Goal: Task Accomplishment & Management: Manage account settings

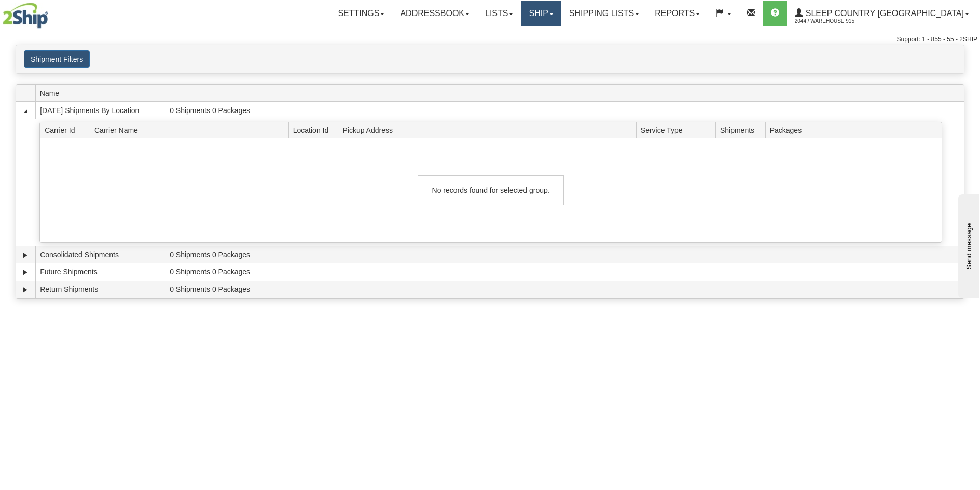
click at [561, 11] on link "Ship" at bounding box center [541, 14] width 40 height 26
click at [561, 34] on link "Ship Screen" at bounding box center [514, 36] width 94 height 13
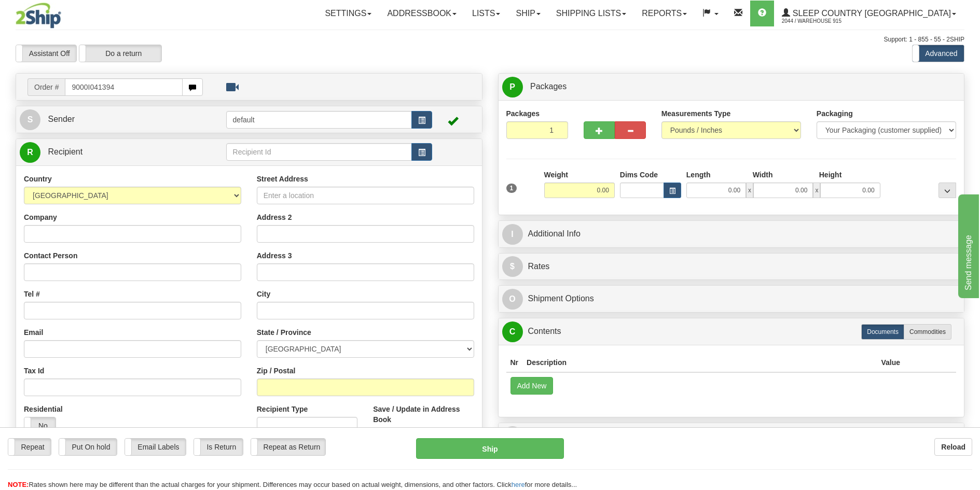
type input "9000I041394"
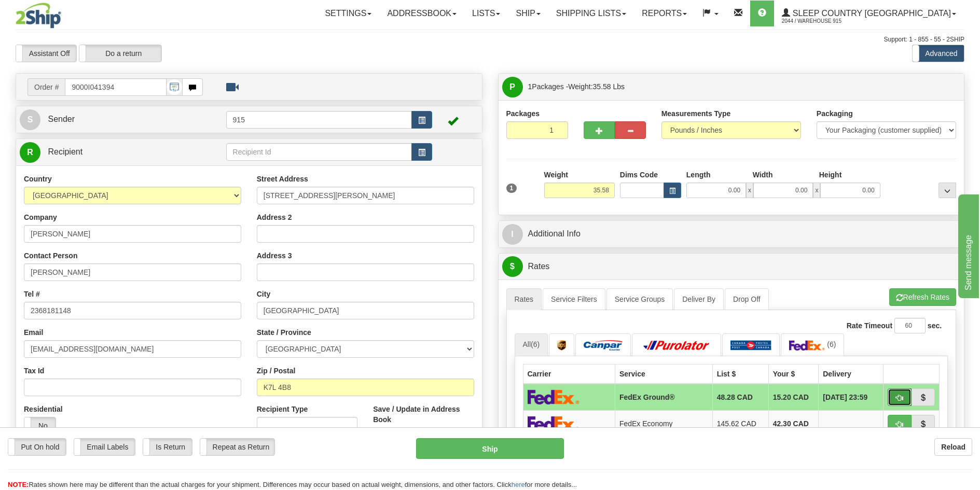
click at [897, 399] on span "button" at bounding box center [899, 398] width 7 height 7
type input "92"
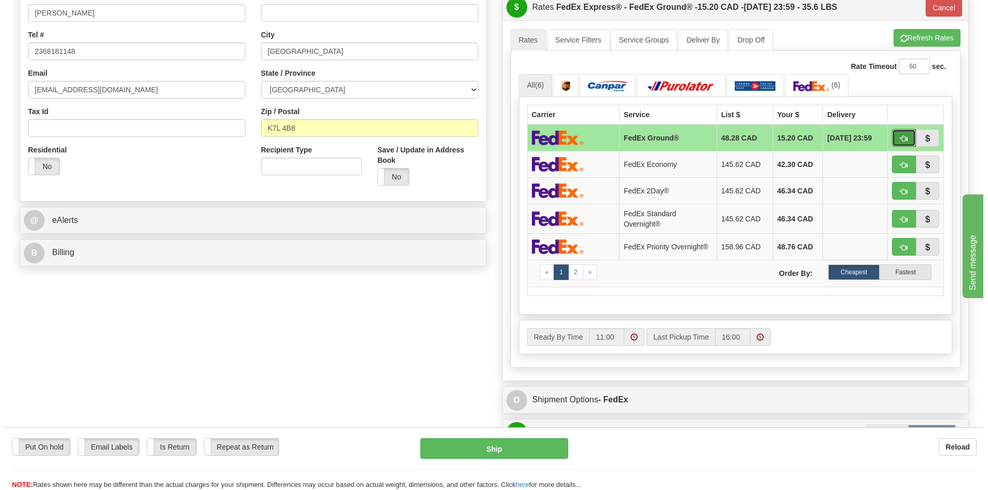
scroll to position [467, 0]
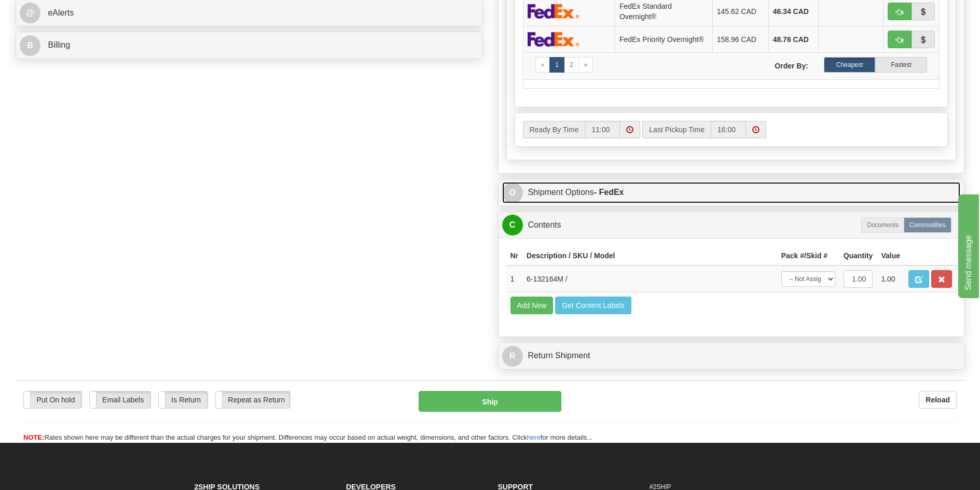
click at [603, 196] on strong "- FedEx" at bounding box center [609, 192] width 30 height 9
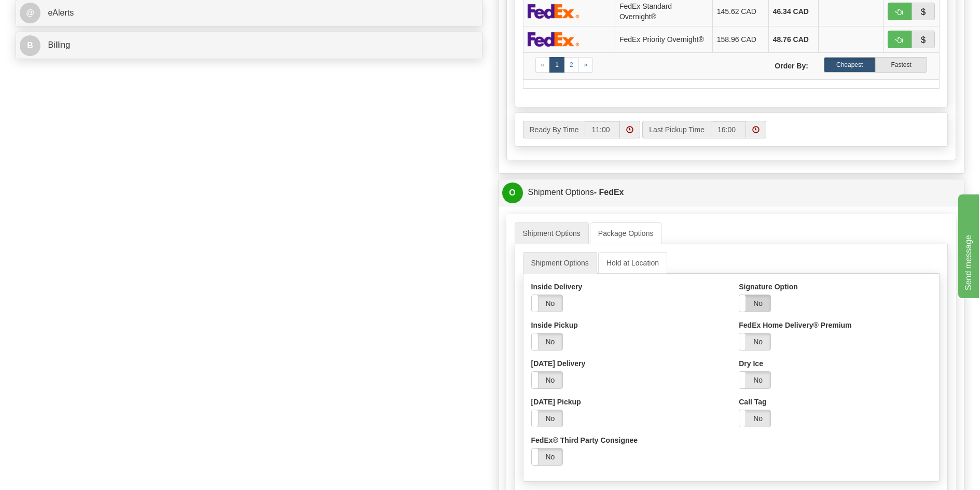
click at [762, 304] on label "No" at bounding box center [754, 303] width 31 height 17
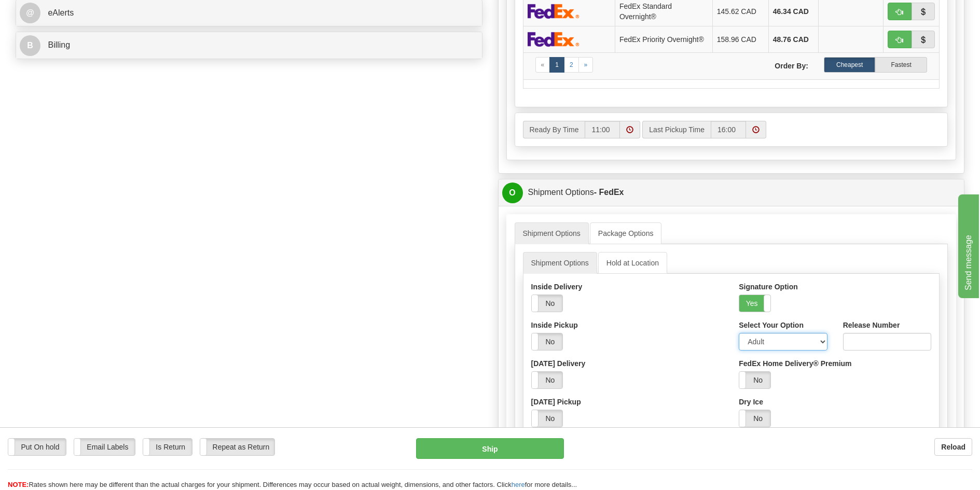
click at [763, 348] on select "Adult Direct Indirect No Signature Required Service Default" at bounding box center [783, 342] width 88 height 18
select select "2"
click at [739, 336] on select "Adult Direct Indirect No Signature Required Service Default" at bounding box center [783, 342] width 88 height 18
click at [553, 450] on button "Ship" at bounding box center [490, 448] width 148 height 21
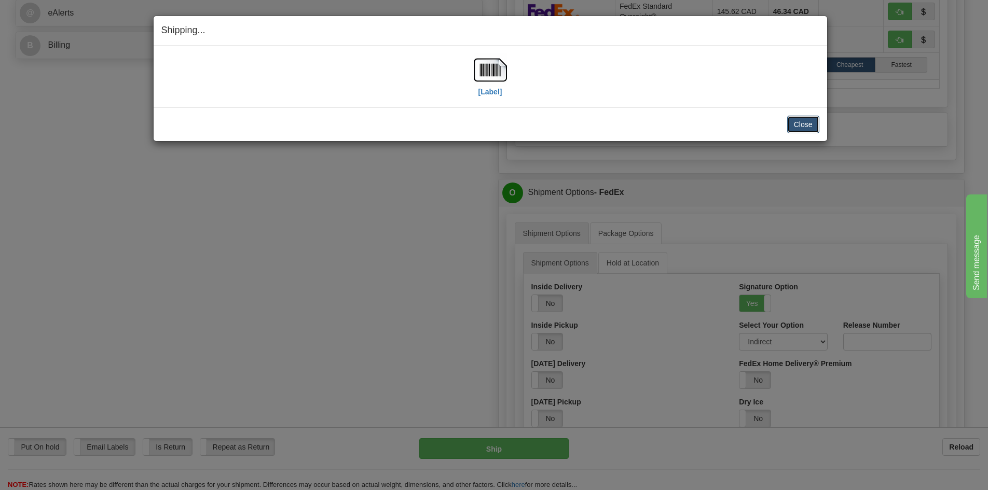
click at [799, 120] on button "Close" at bounding box center [803, 125] width 32 height 18
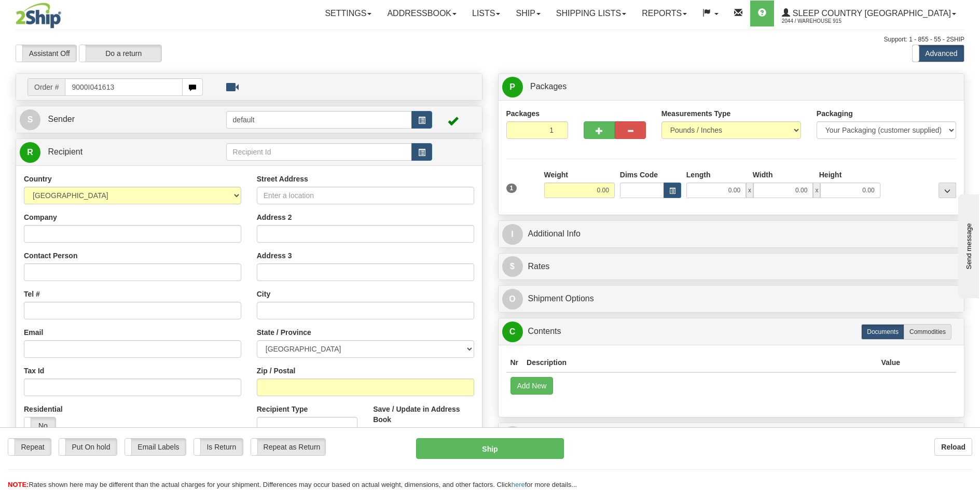
type input "9000I041613"
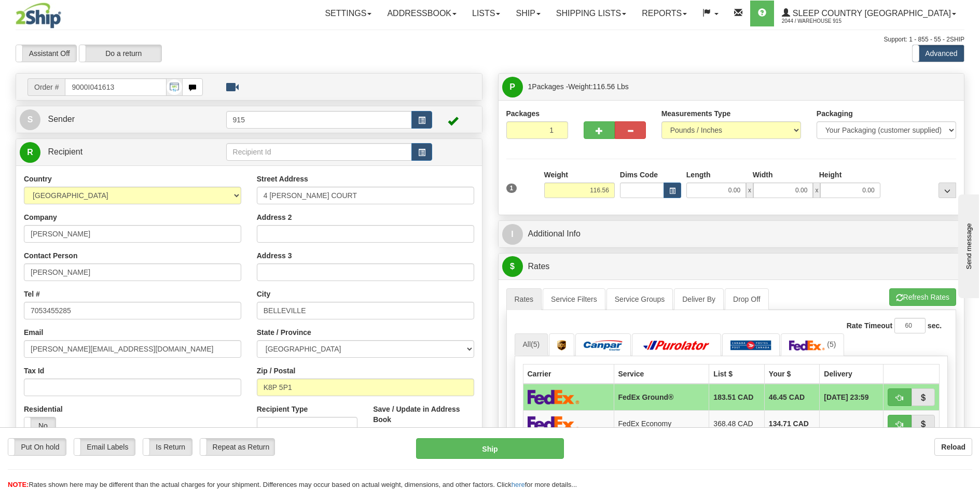
scroll to position [52, 0]
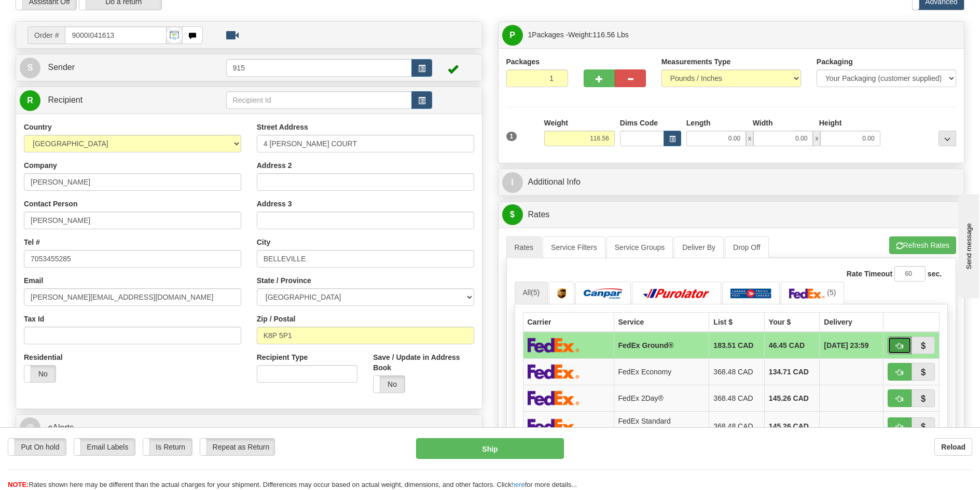
click at [906, 343] on button "button" at bounding box center [900, 346] width 24 height 18
type input "92"
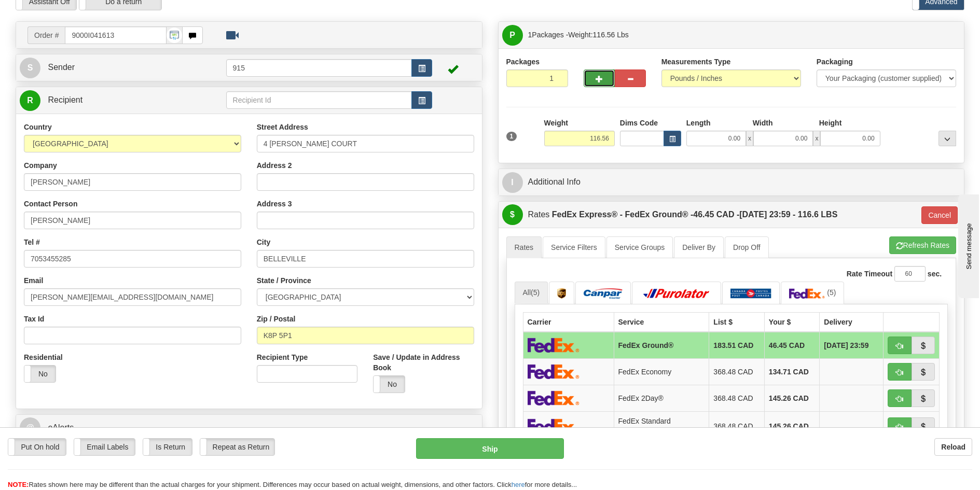
click at [595, 83] on button "button" at bounding box center [599, 79] width 31 height 18
type input "2"
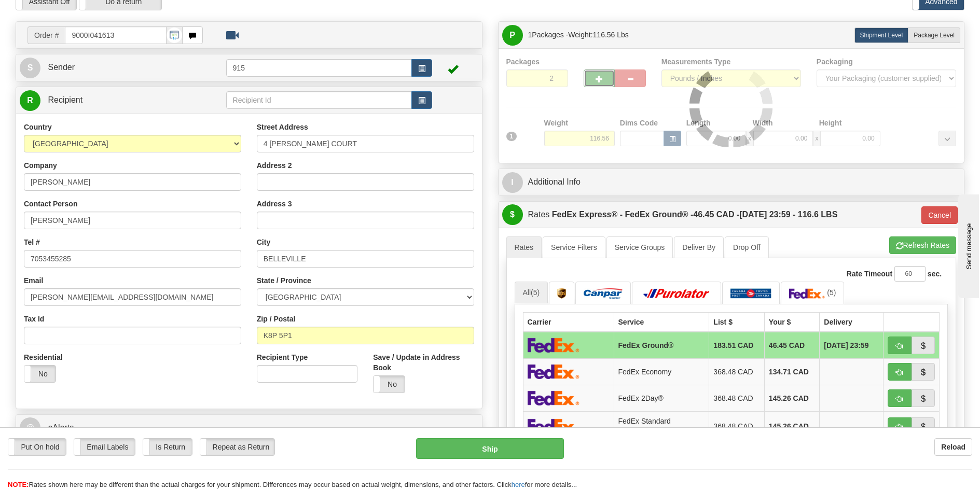
type input "92"
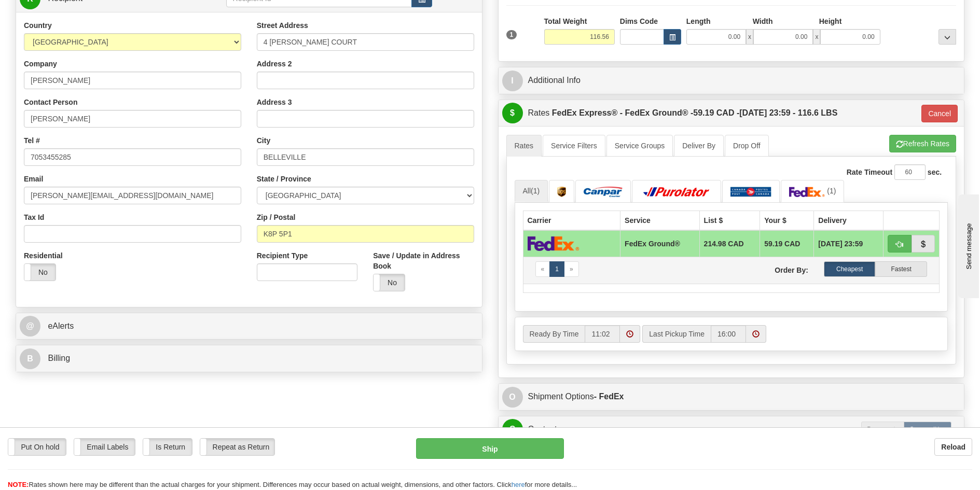
scroll to position [156, 0]
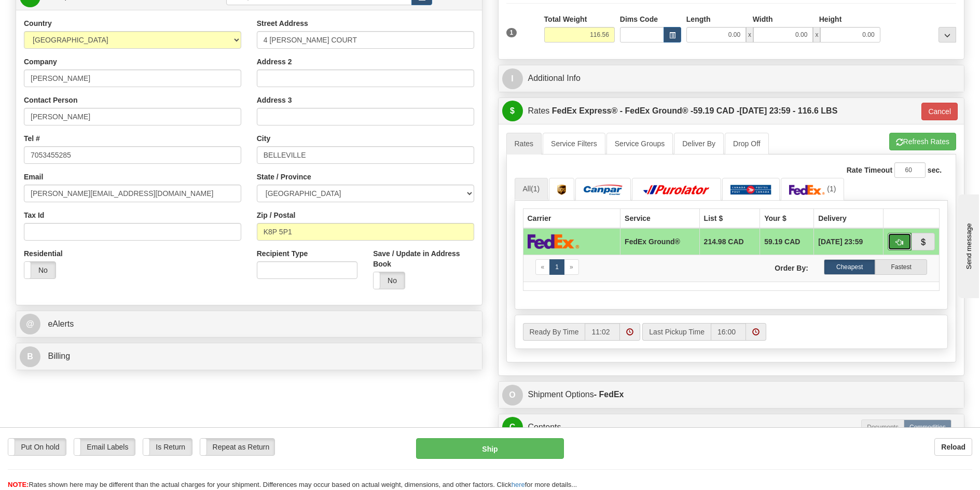
click at [897, 236] on button "button" at bounding box center [900, 242] width 24 height 18
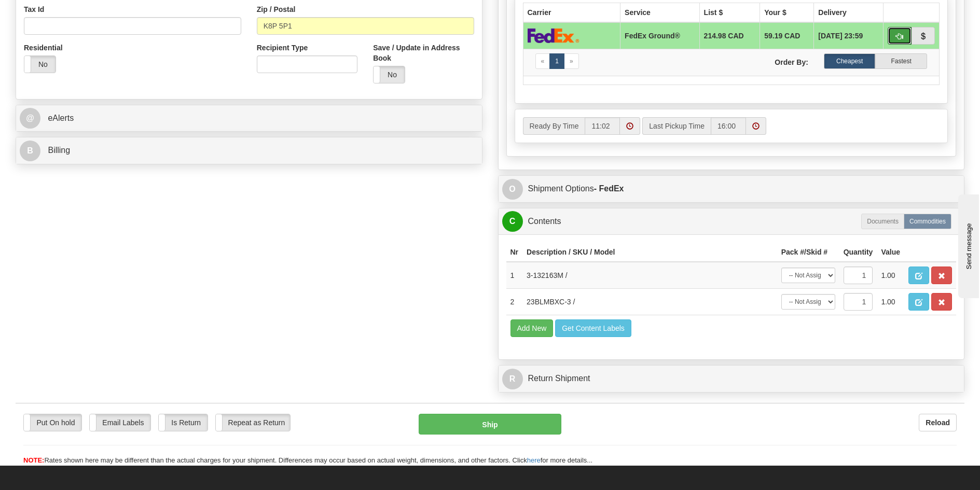
scroll to position [363, 0]
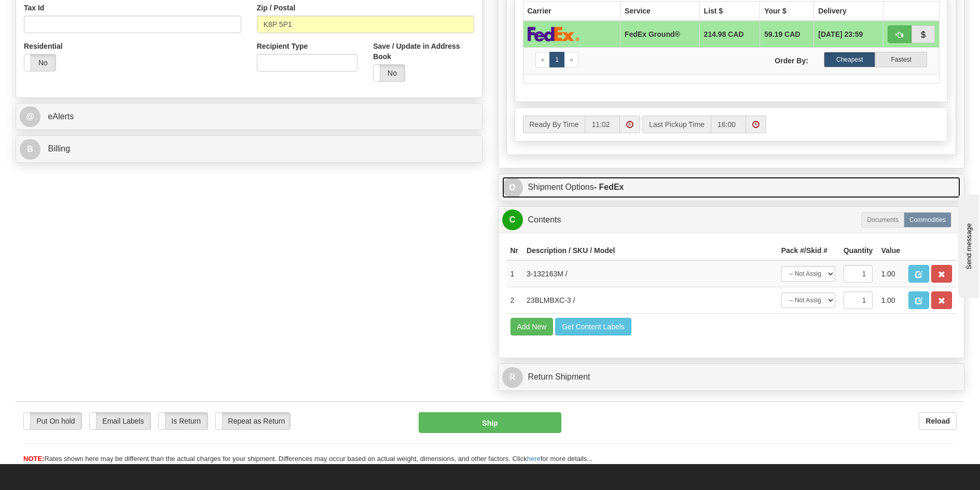
click at [663, 184] on link "O Shipment Options - FedEx" at bounding box center [731, 187] width 459 height 21
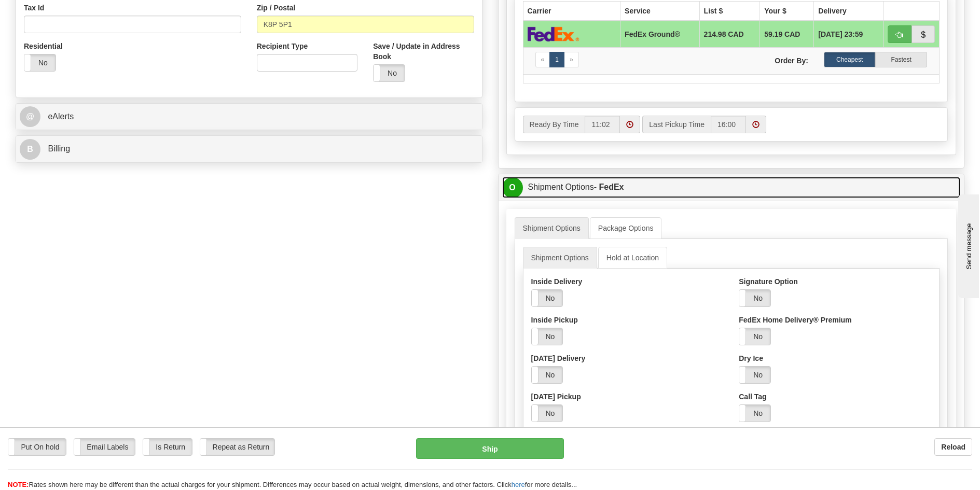
scroll to position [519, 0]
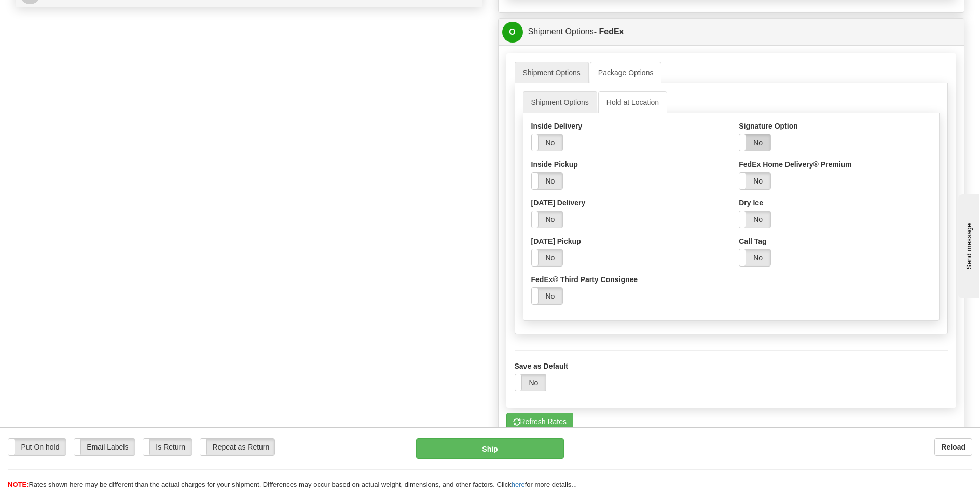
click at [755, 144] on label "No" at bounding box center [754, 142] width 31 height 17
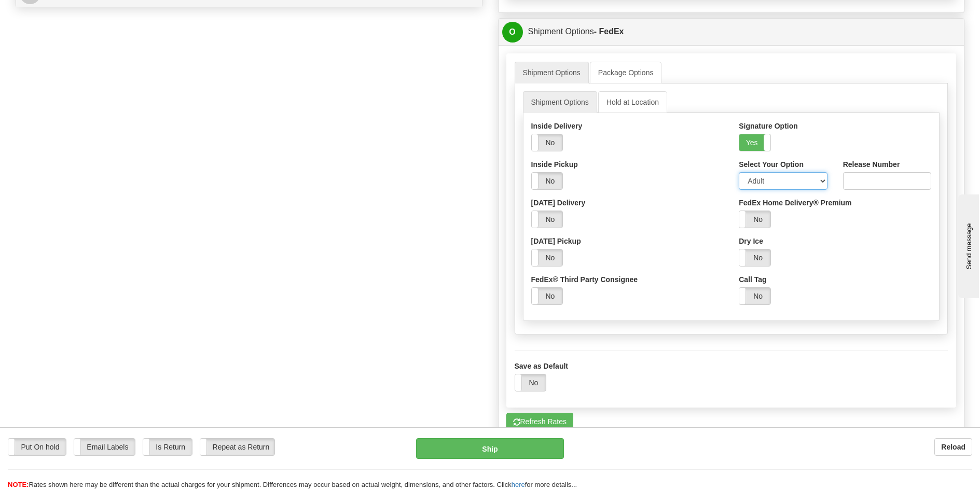
click at [759, 181] on select "Adult Direct Indirect No Signature Required Service Default" at bounding box center [783, 181] width 88 height 18
select select "2"
click at [739, 172] on select "Adult Direct Indirect No Signature Required Service Default" at bounding box center [783, 181] width 88 height 18
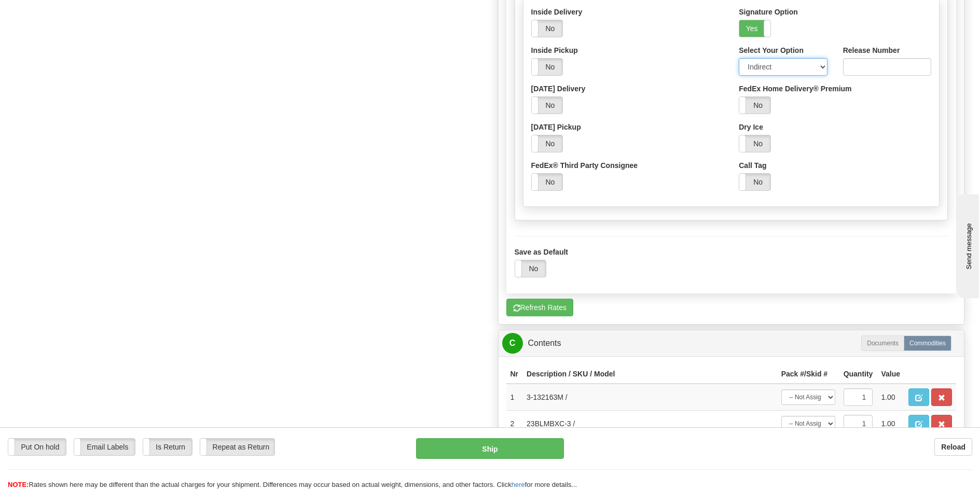
scroll to position [726, 0]
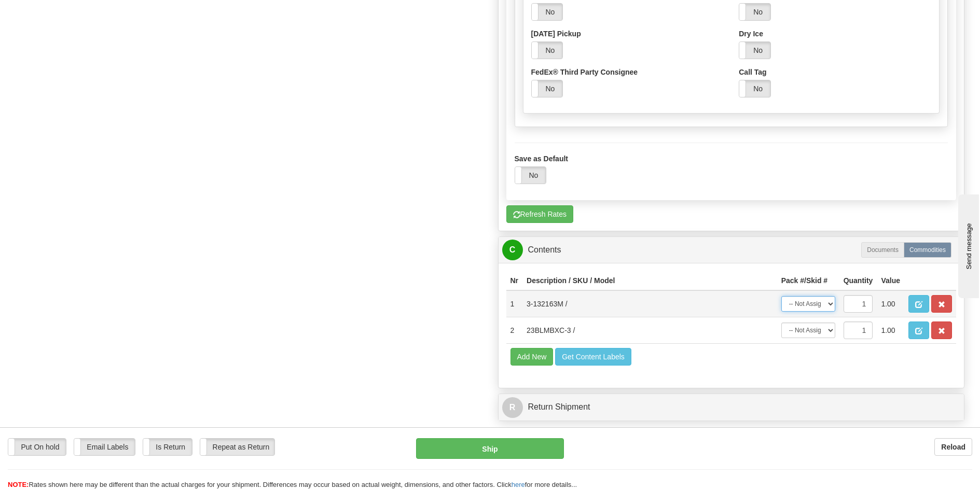
click at [812, 304] on select "-- Not Assigned -- Package 1 Package 2" at bounding box center [808, 304] width 54 height 16
select select "0"
click at [781, 296] on select "-- Not Assigned -- Package 1 Package 2" at bounding box center [808, 304] width 54 height 16
click at [810, 329] on select "-- Not Assigned -- Package 1 Package 2" at bounding box center [808, 331] width 54 height 16
select select "1"
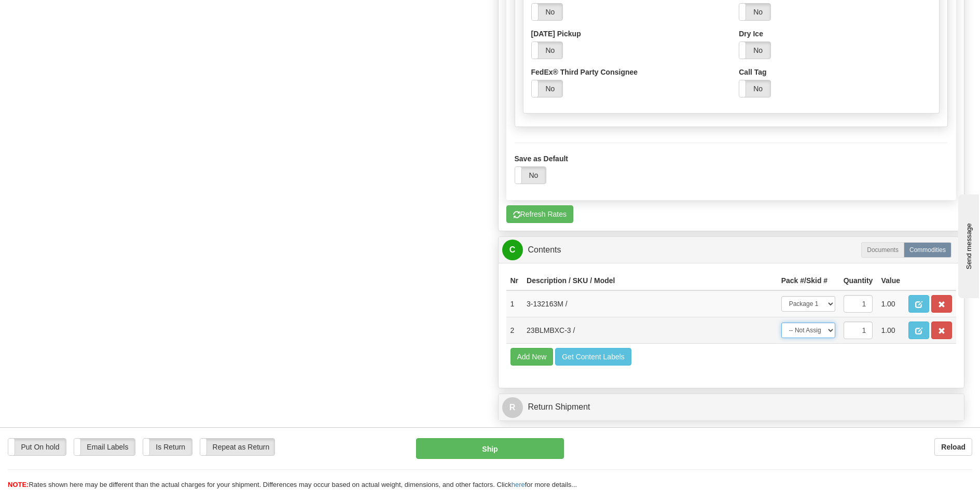
click at [781, 323] on select "-- Not Assigned -- Package 1 Package 2" at bounding box center [808, 331] width 54 height 16
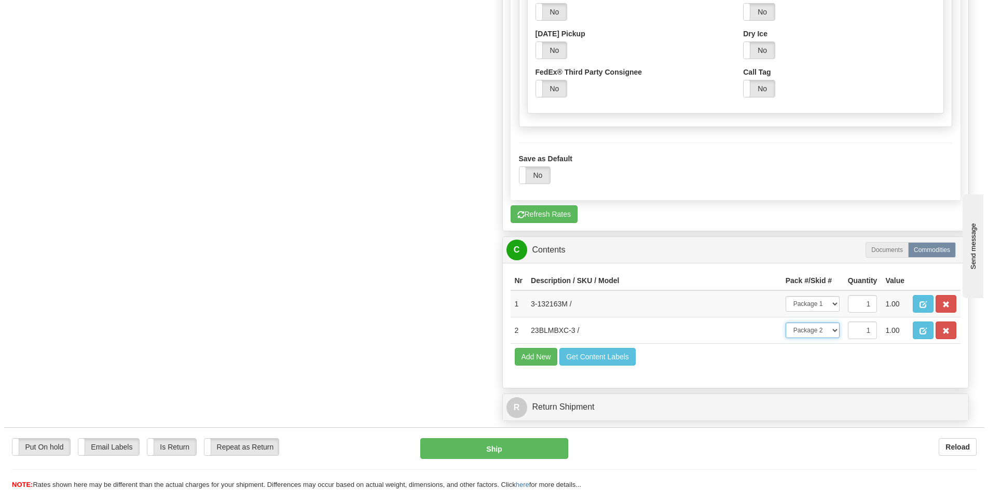
scroll to position [830, 0]
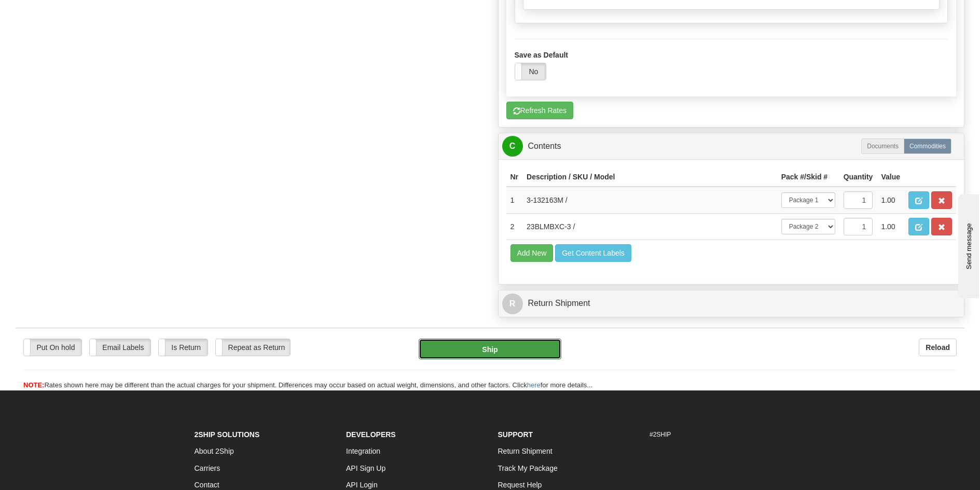
click at [507, 352] on button "Ship" at bounding box center [490, 349] width 143 height 21
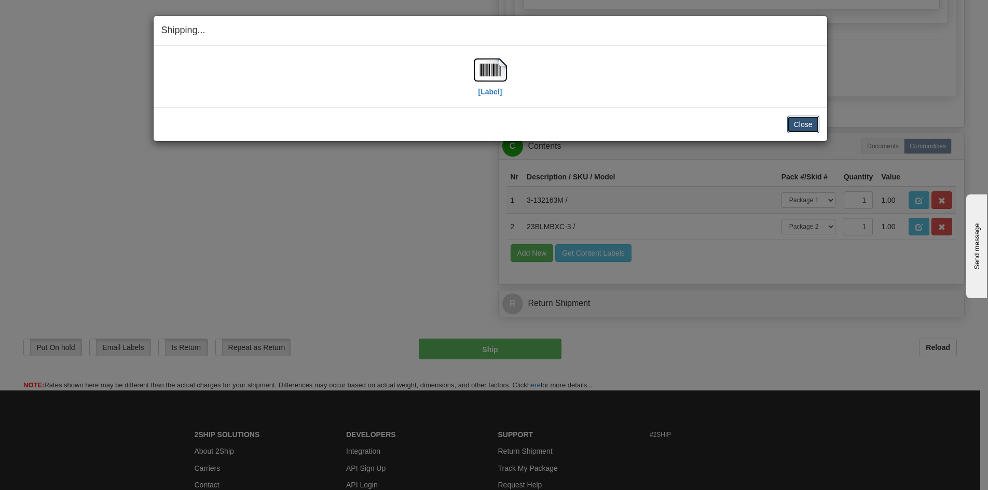
click at [800, 127] on button "Close" at bounding box center [803, 125] width 32 height 18
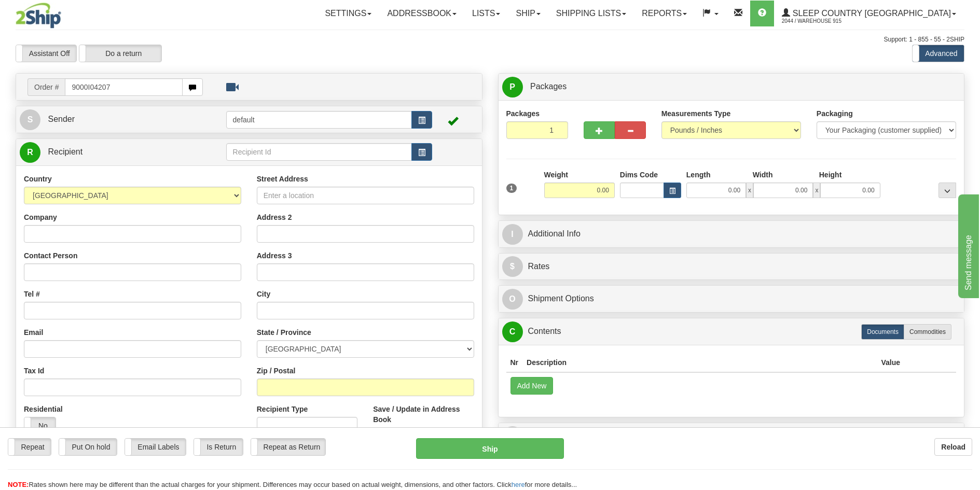
type input "9000I042073"
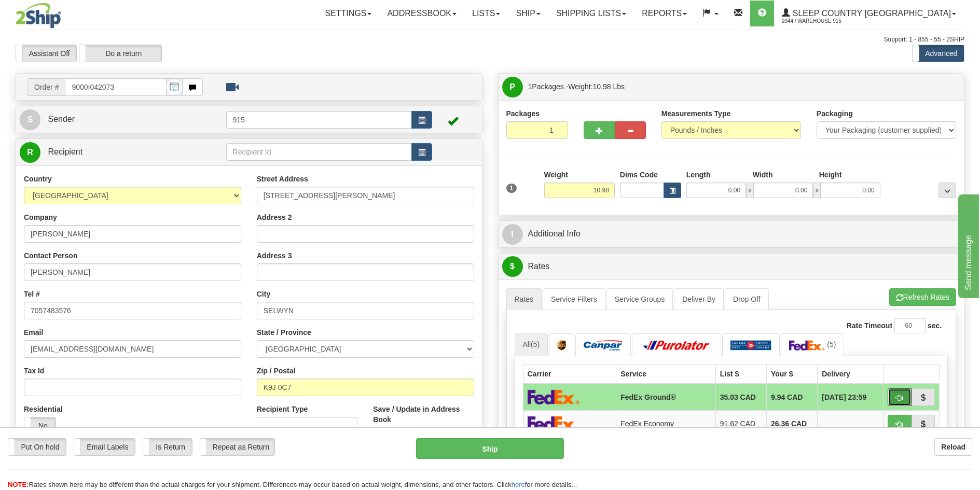
drag, startPoint x: 896, startPoint y: 392, endPoint x: 887, endPoint y: 405, distance: 15.6
click at [897, 392] on button "button" at bounding box center [900, 398] width 24 height 18
type input "92"
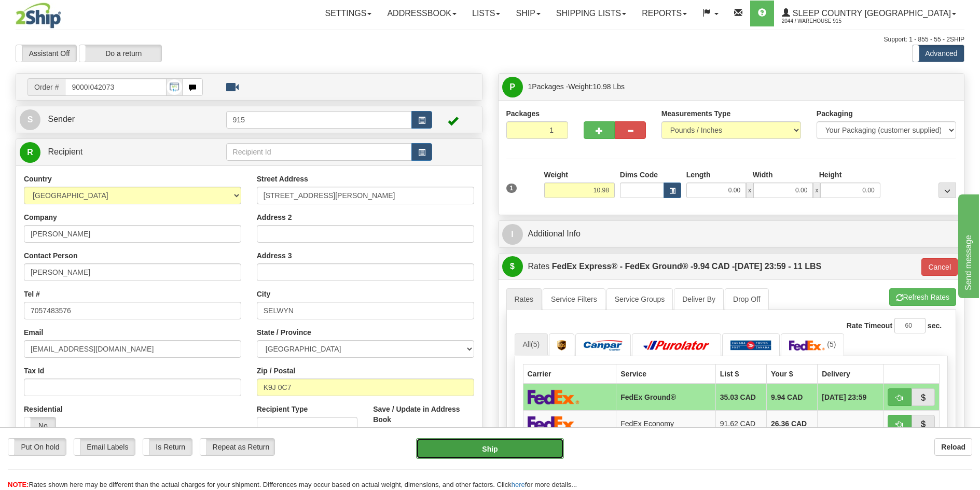
click at [526, 446] on button "Ship" at bounding box center [490, 448] width 148 height 21
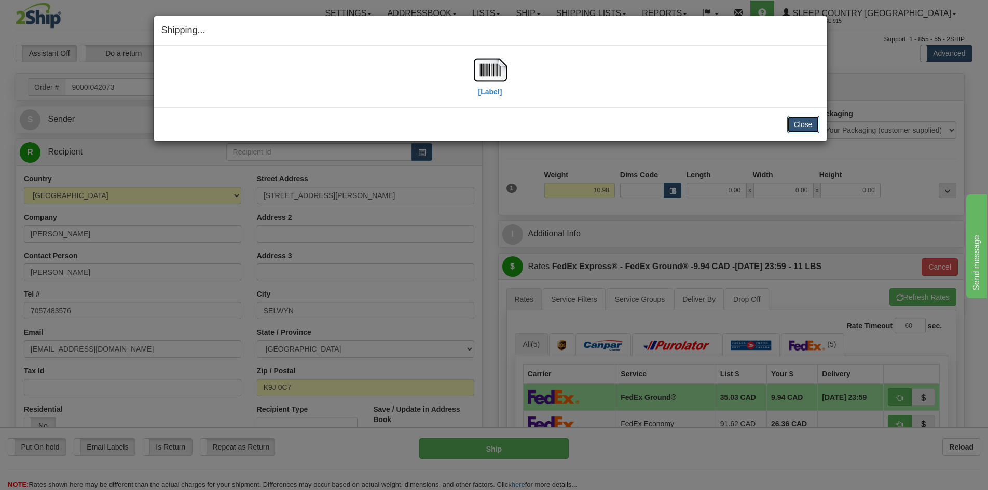
click at [810, 127] on button "Close" at bounding box center [803, 125] width 32 height 18
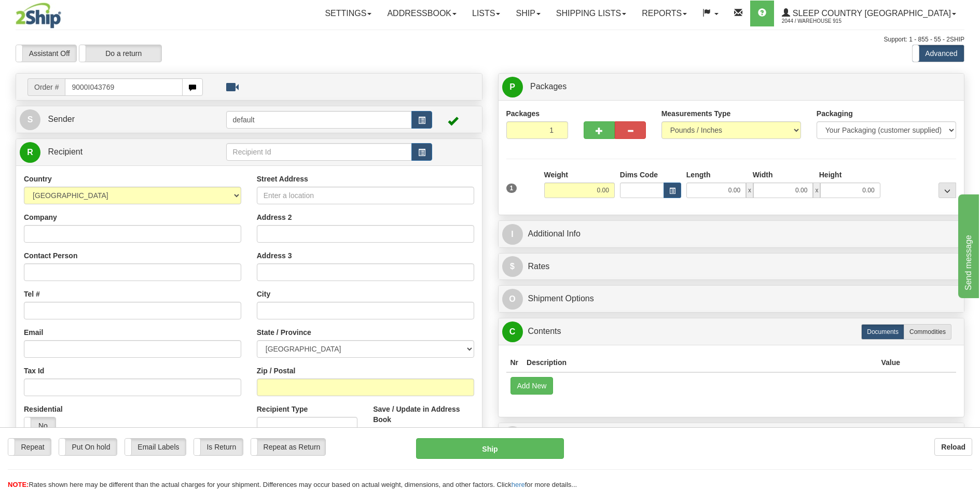
type input "9000I043769"
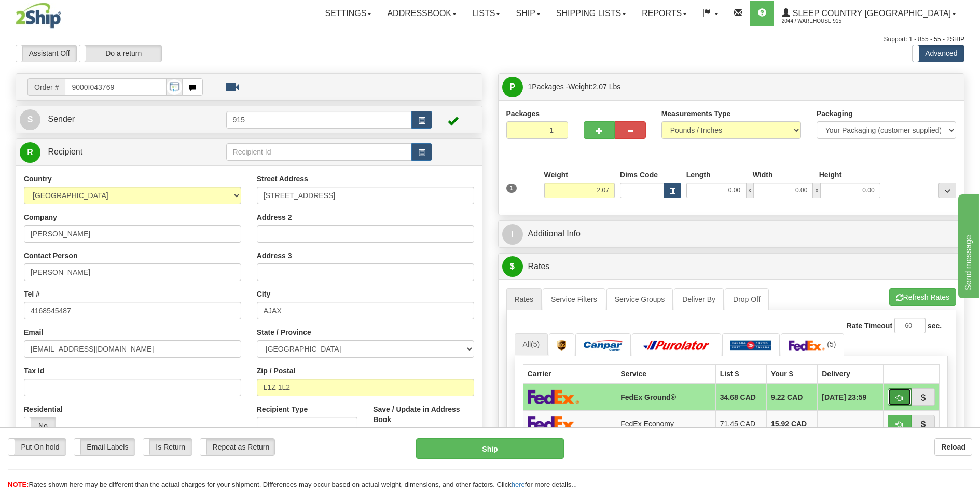
click at [899, 396] on span "button" at bounding box center [899, 398] width 7 height 7
type input "92"
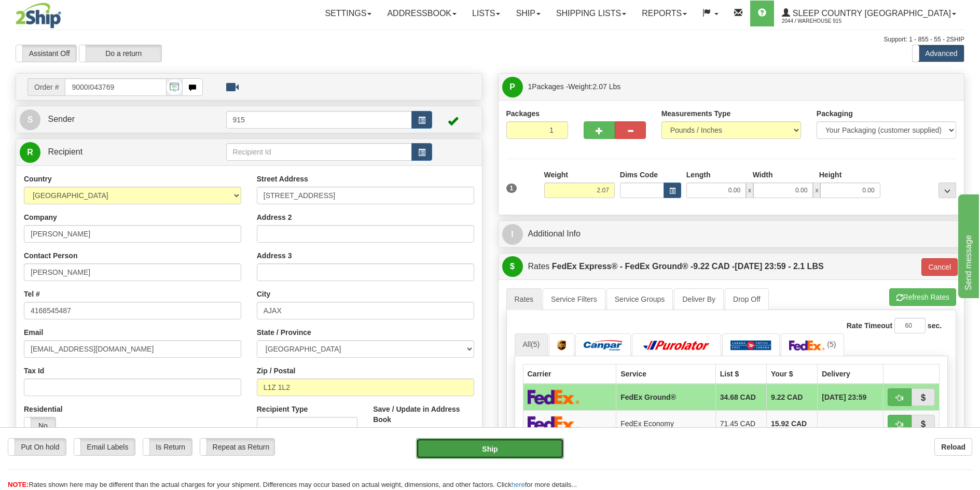
click at [483, 457] on button "Ship" at bounding box center [490, 448] width 148 height 21
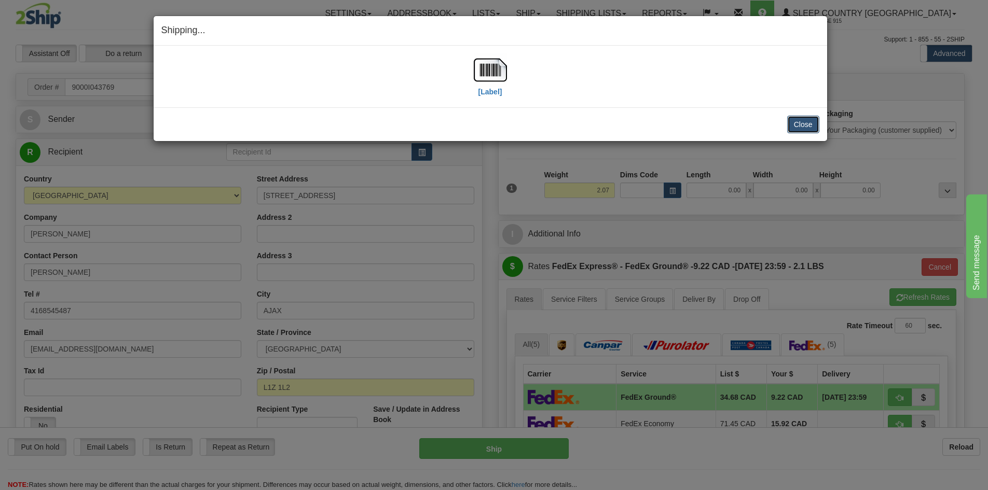
click at [806, 128] on button "Close" at bounding box center [803, 125] width 32 height 18
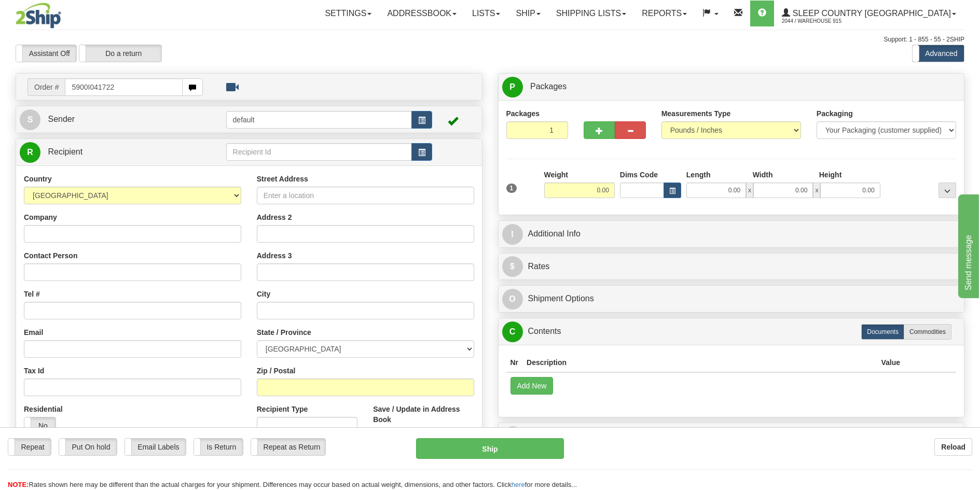
type input "5900I041722"
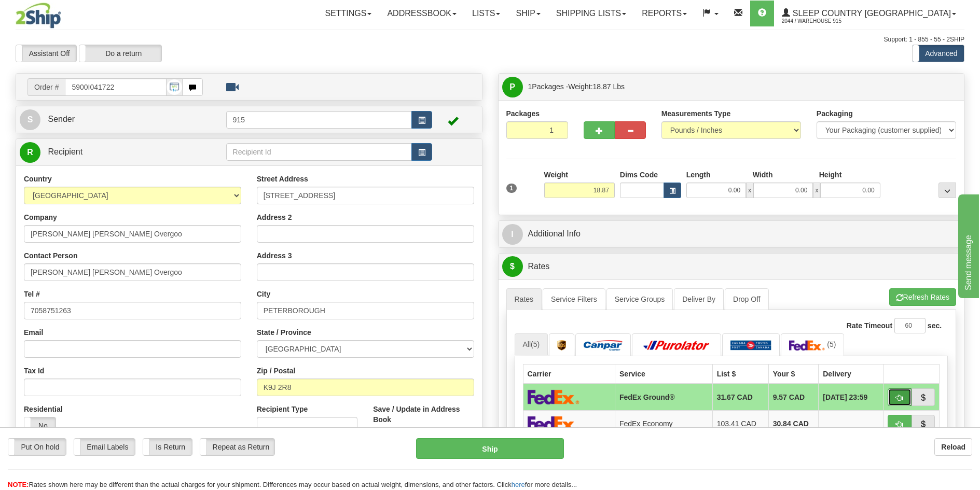
click at [891, 394] on button "button" at bounding box center [900, 398] width 24 height 18
type input "92"
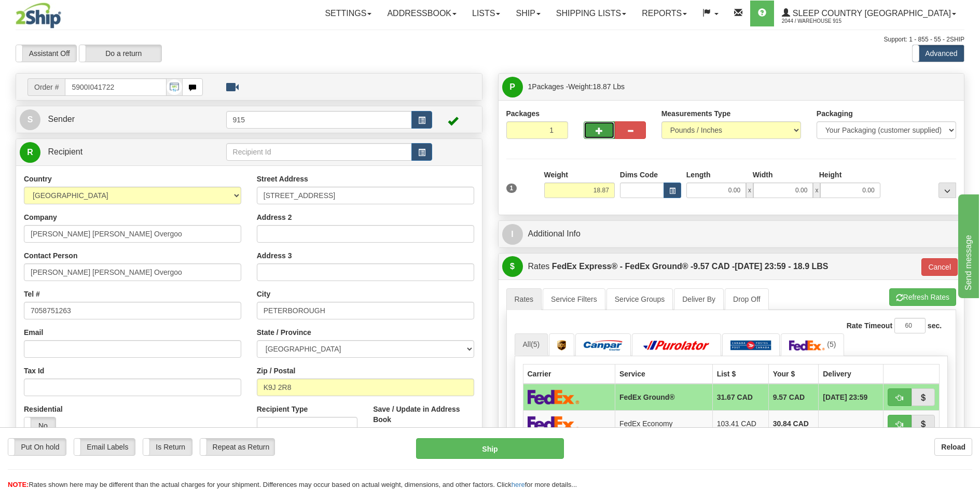
click at [598, 128] on span "button" at bounding box center [599, 131] width 7 height 7
type input "2"
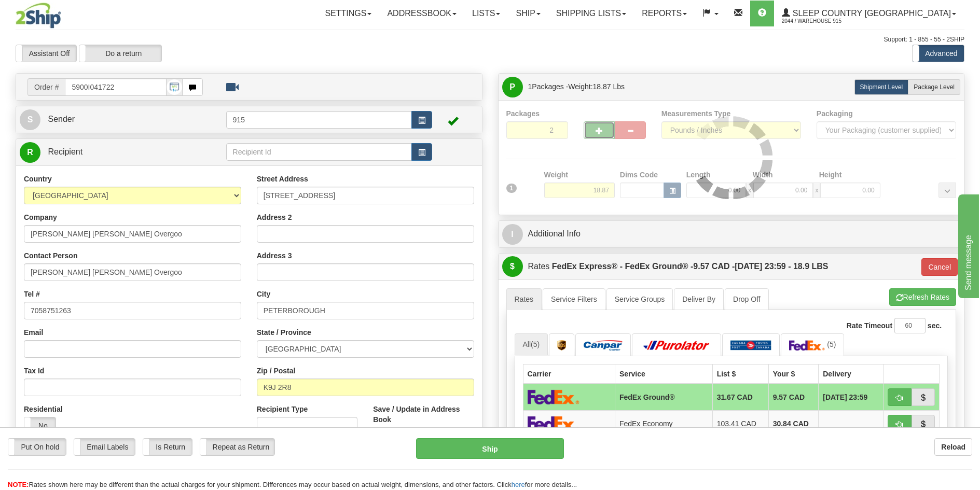
type input "92"
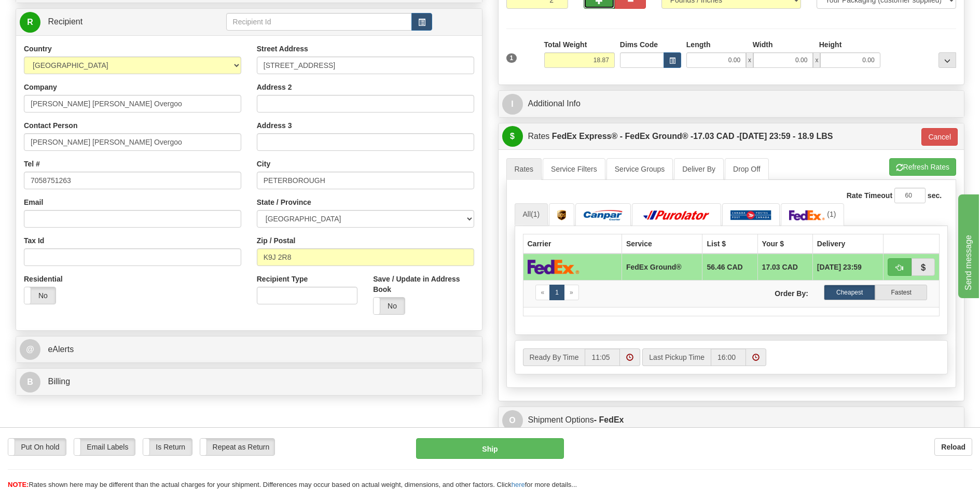
scroll to position [156, 0]
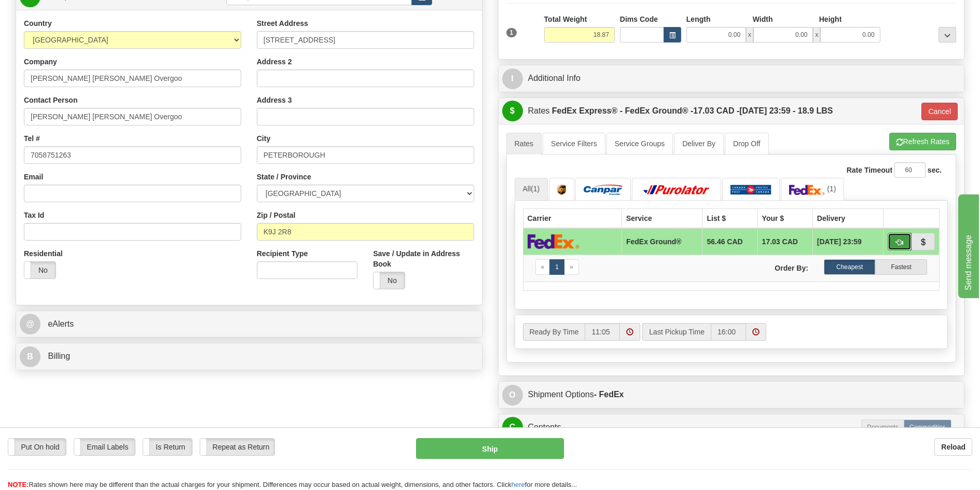
click at [900, 237] on button "button" at bounding box center [900, 242] width 24 height 18
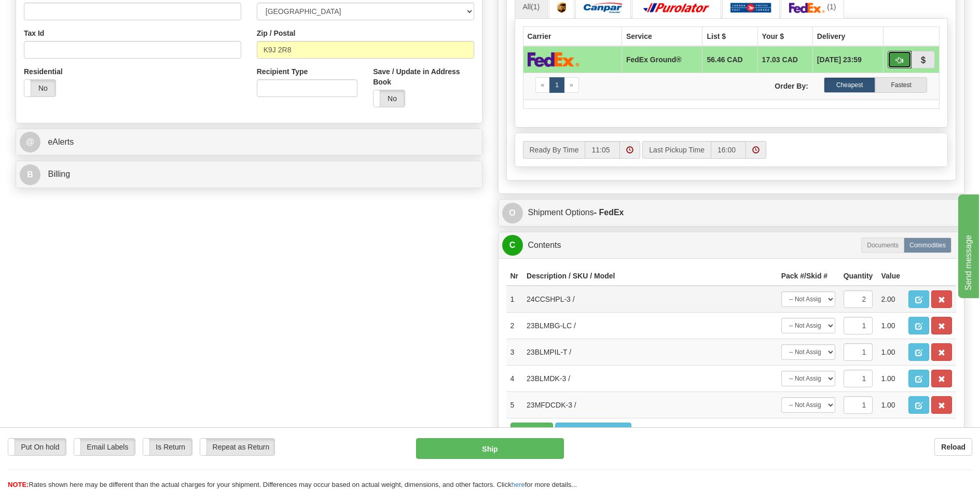
scroll to position [363, 0]
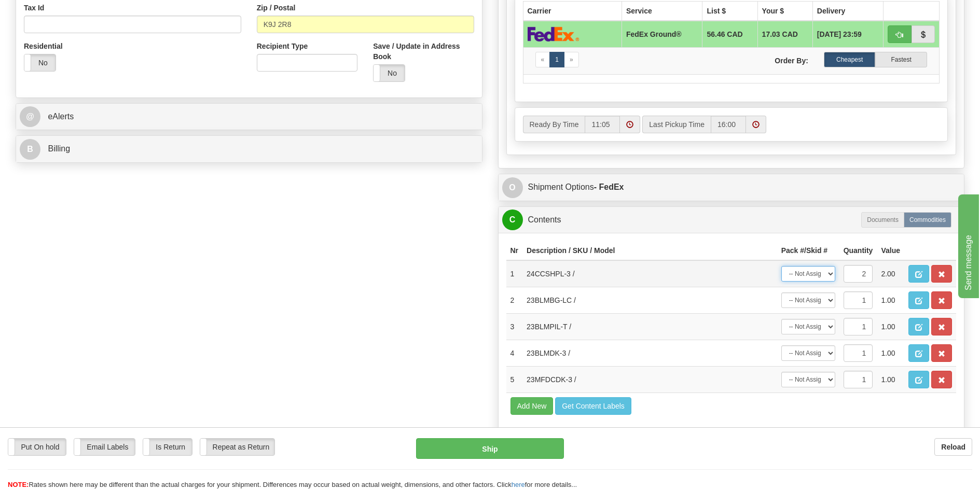
click at [818, 276] on select "-- Not Assigned -- Package 1 Package 2 Split" at bounding box center [808, 274] width 54 height 16
select select "0"
click at [781, 266] on select "-- Not Assigned -- Package 1 Package 2 Split" at bounding box center [808, 274] width 54 height 16
click at [814, 297] on select "-- Not Assigned -- Package 1 Package 2" at bounding box center [808, 301] width 54 height 16
select select "1"
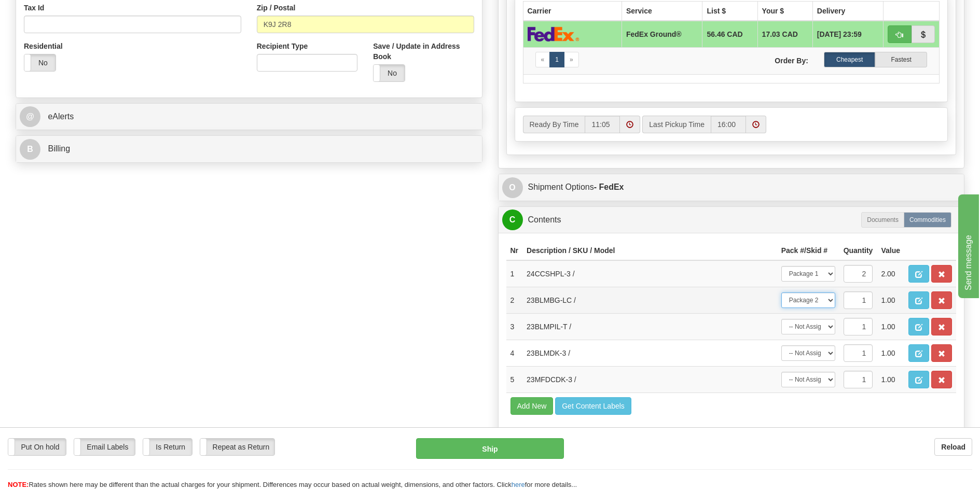
click at [781, 293] on select "-- Not Assigned -- Package 1 Package 2" at bounding box center [808, 301] width 54 height 16
click at [811, 327] on select "-- Not Assigned -- Package 1 Package 2" at bounding box center [808, 327] width 54 height 16
select select "1"
click at [781, 319] on select "-- Not Assigned -- Package 1 Package 2" at bounding box center [808, 327] width 54 height 16
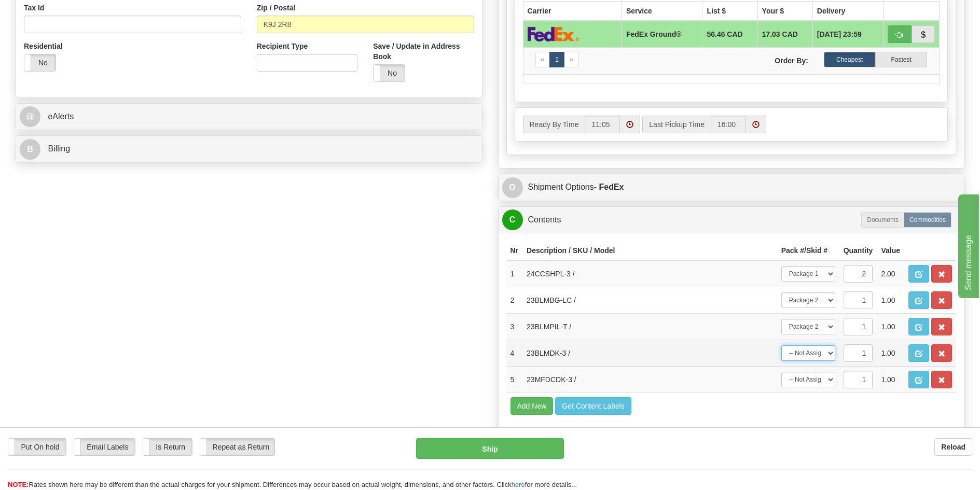
click at [820, 347] on select "-- Not Assigned -- Package 1 Package 2" at bounding box center [808, 354] width 54 height 16
select select "1"
click at [781, 346] on select "-- Not Assigned -- Package 1 Package 2" at bounding box center [808, 354] width 54 height 16
click at [813, 379] on select "-- Not Assigned -- Package 1 Package 2" at bounding box center [808, 380] width 54 height 16
select select "1"
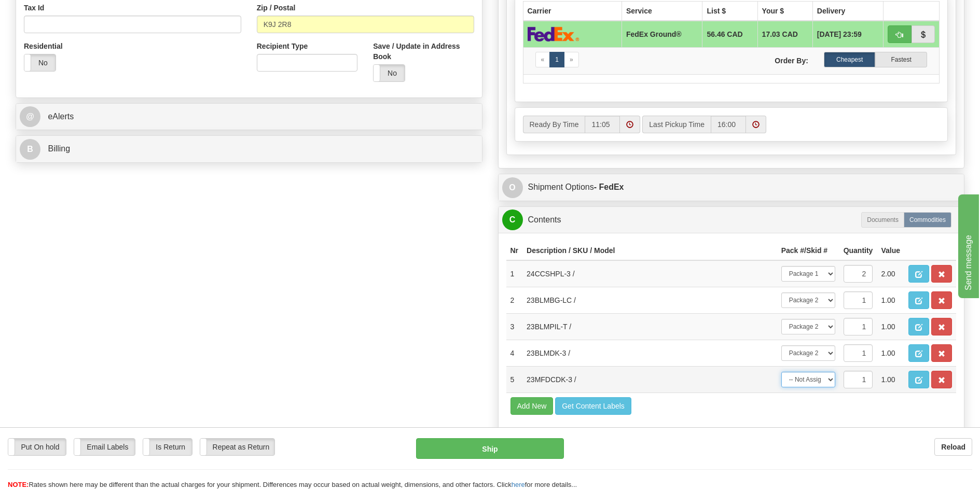
click at [781, 372] on select "-- Not Assigned -- Package 1 Package 2" at bounding box center [808, 380] width 54 height 16
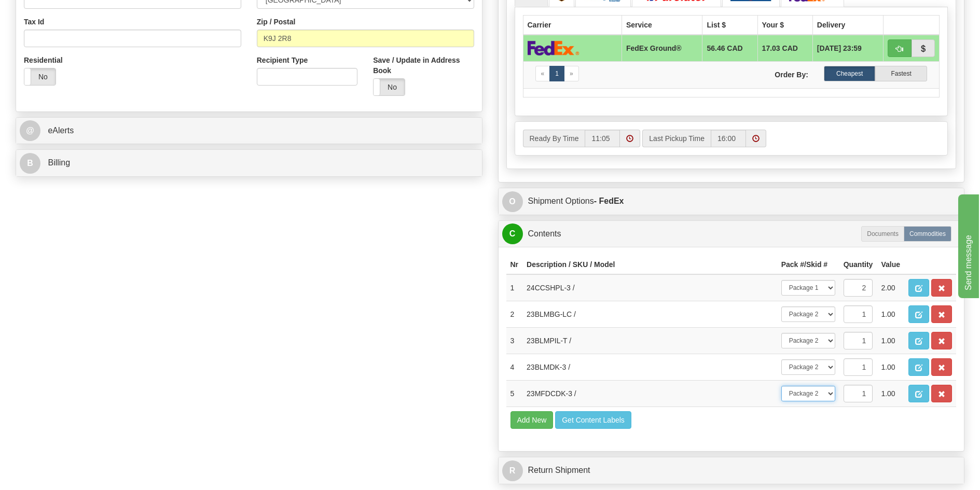
scroll to position [311, 0]
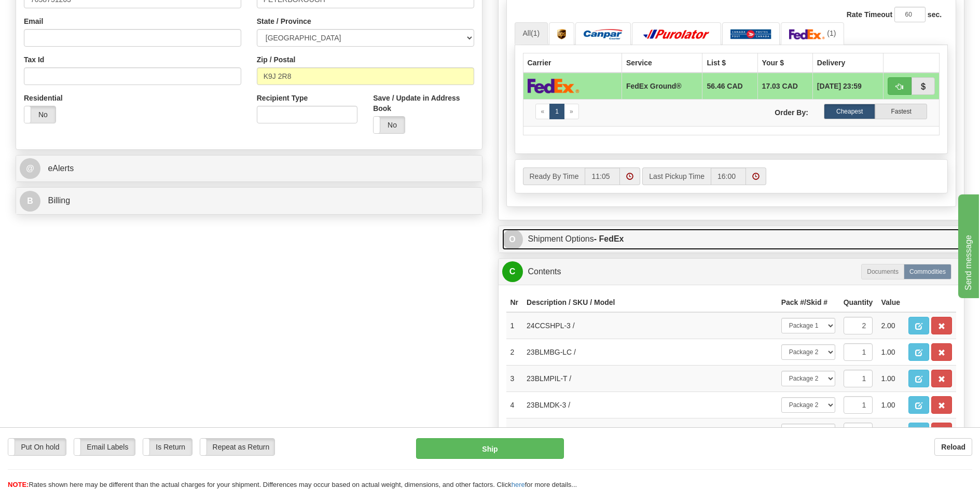
click at [629, 238] on link "O Shipment Options - FedEx" at bounding box center [731, 239] width 459 height 21
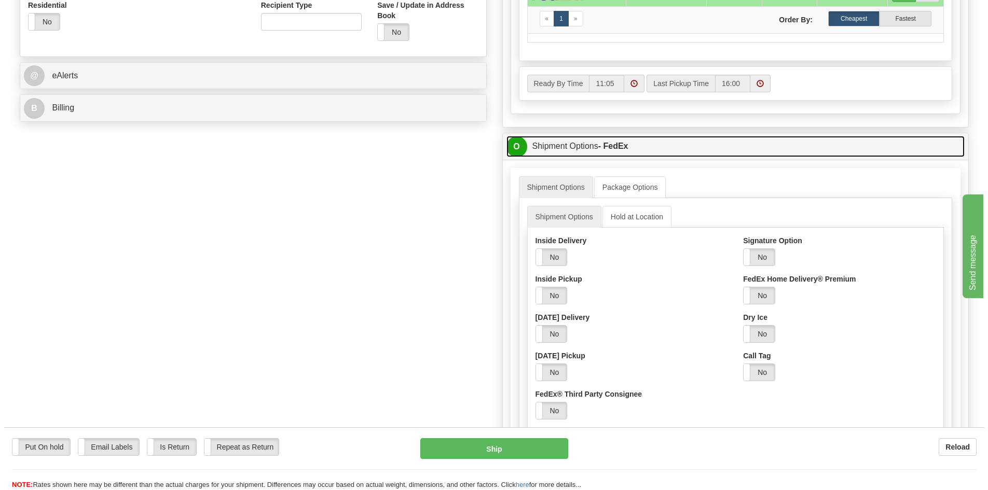
scroll to position [363, 0]
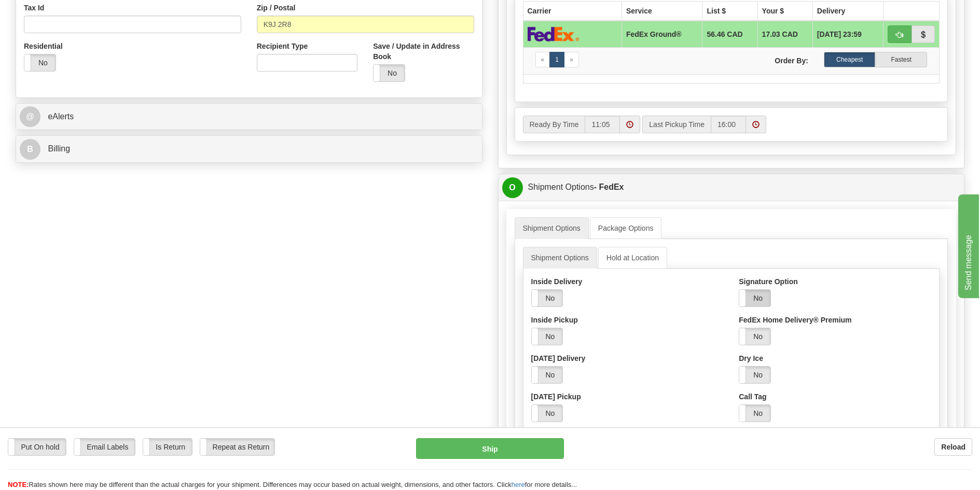
click at [765, 296] on label "No" at bounding box center [754, 298] width 31 height 17
click at [763, 336] on select "Adult Direct Indirect No Signature Required Service Default" at bounding box center [783, 337] width 88 height 18
select select "2"
click at [739, 328] on select "Adult Direct Indirect No Signature Required Service Default" at bounding box center [783, 337] width 88 height 18
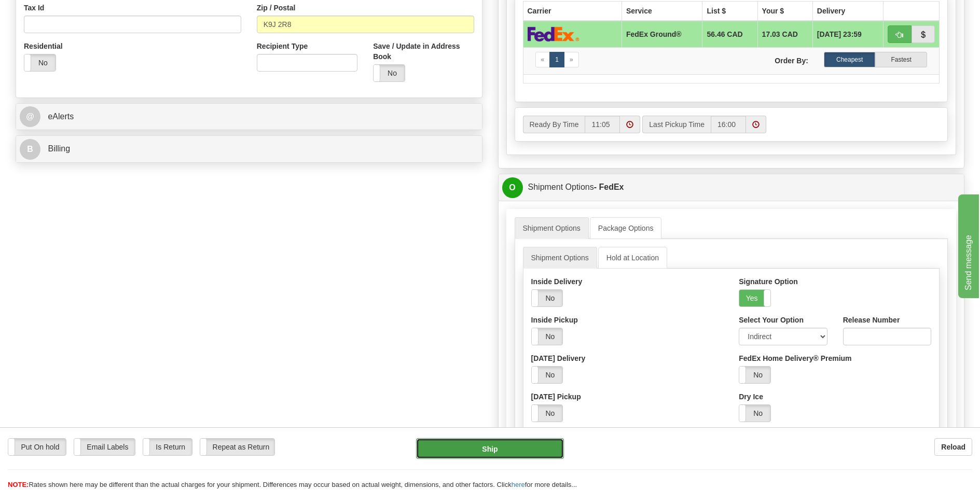
click at [492, 447] on button "Ship" at bounding box center [490, 448] width 148 height 21
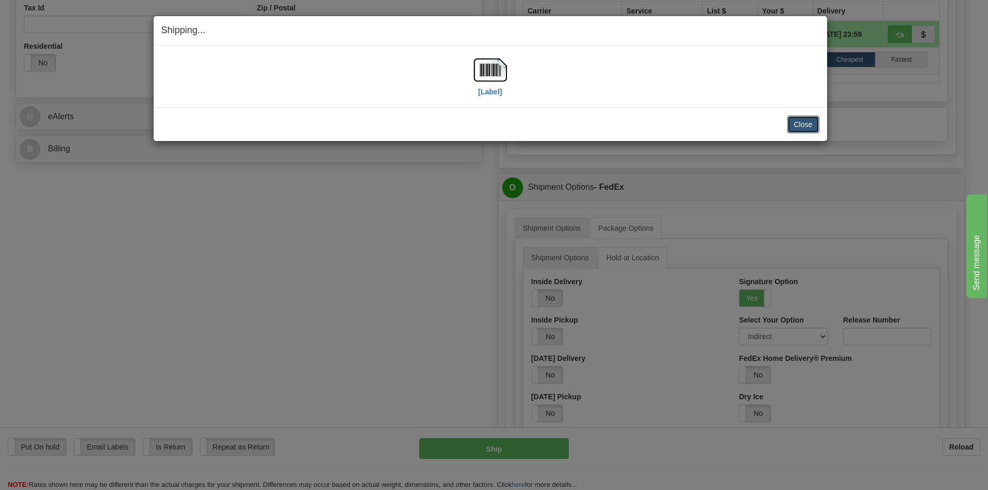
click at [796, 127] on button "Close" at bounding box center [803, 125] width 32 height 18
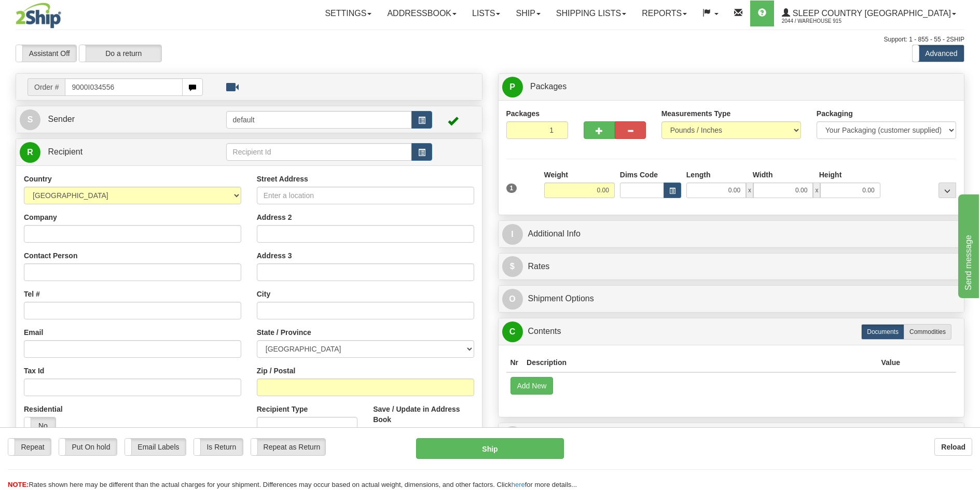
type input "9000I034556"
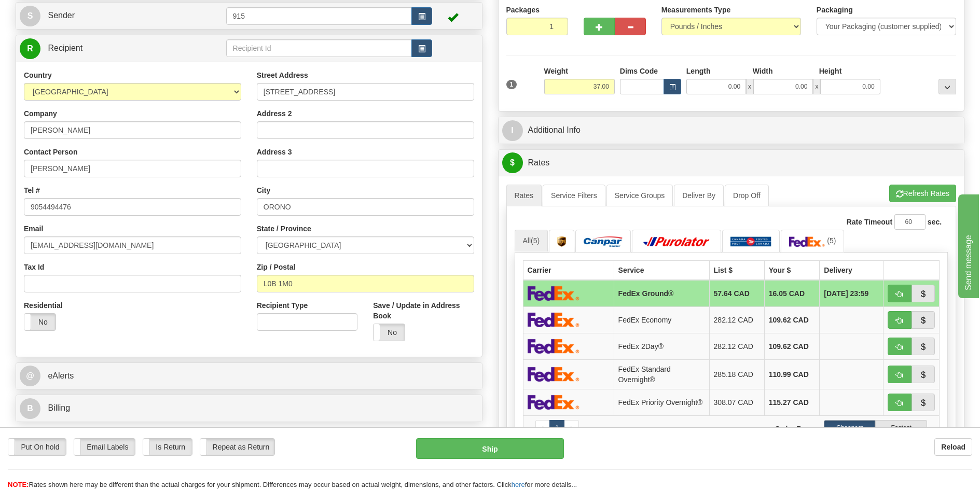
scroll to position [156, 0]
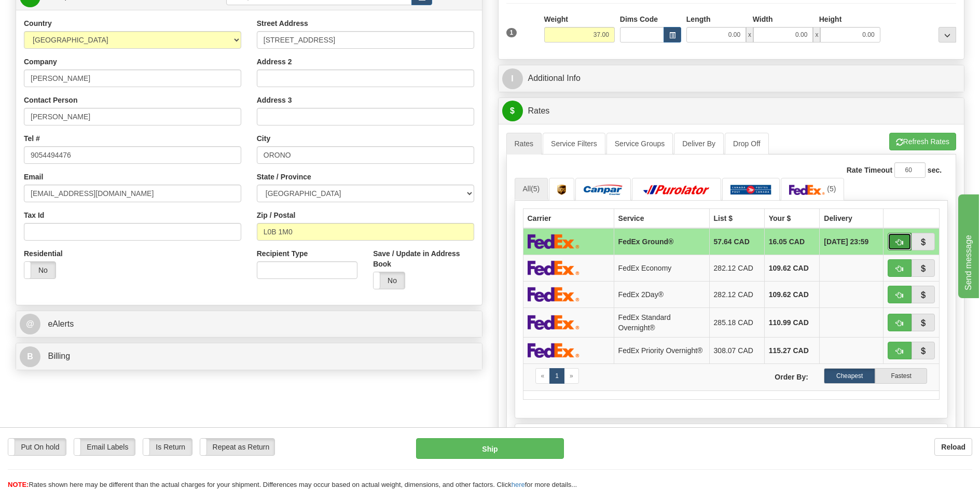
click at [901, 244] on span "button" at bounding box center [899, 242] width 7 height 7
type input "92"
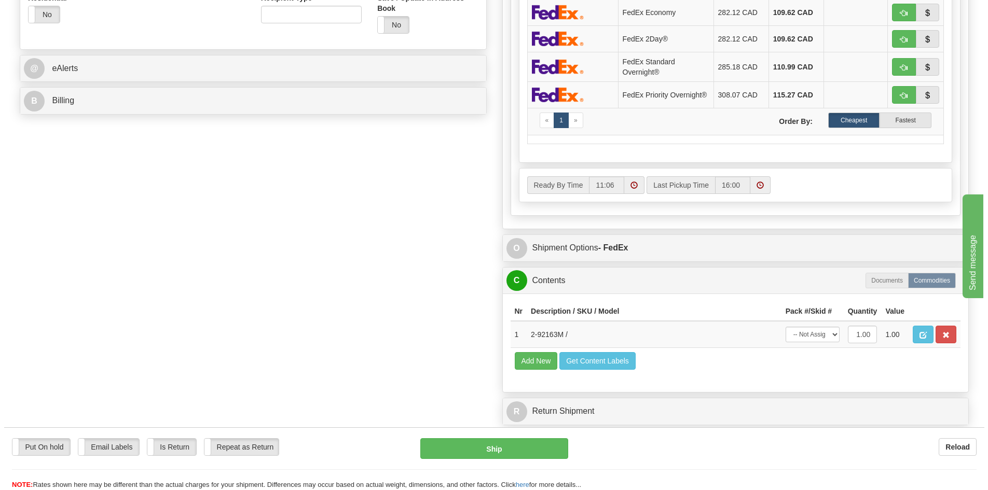
scroll to position [415, 0]
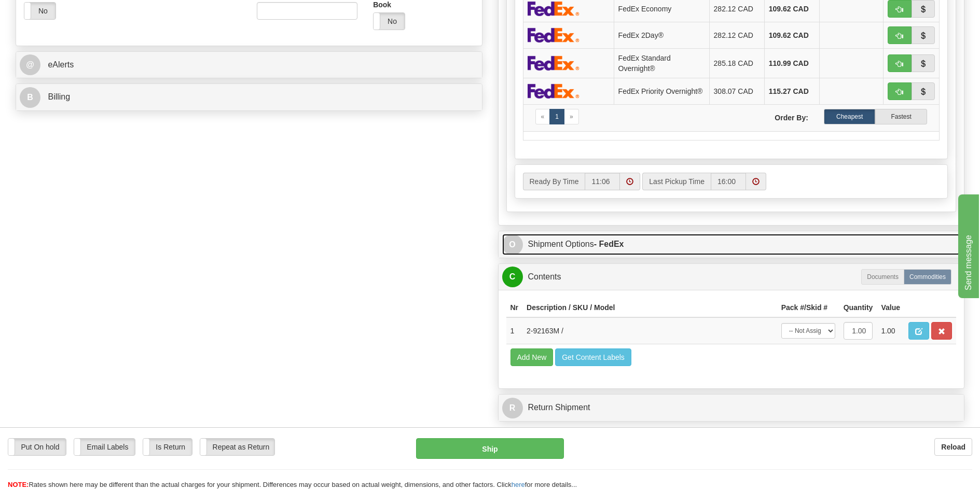
click at [647, 246] on link "O Shipment Options - FedEx" at bounding box center [731, 244] width 459 height 21
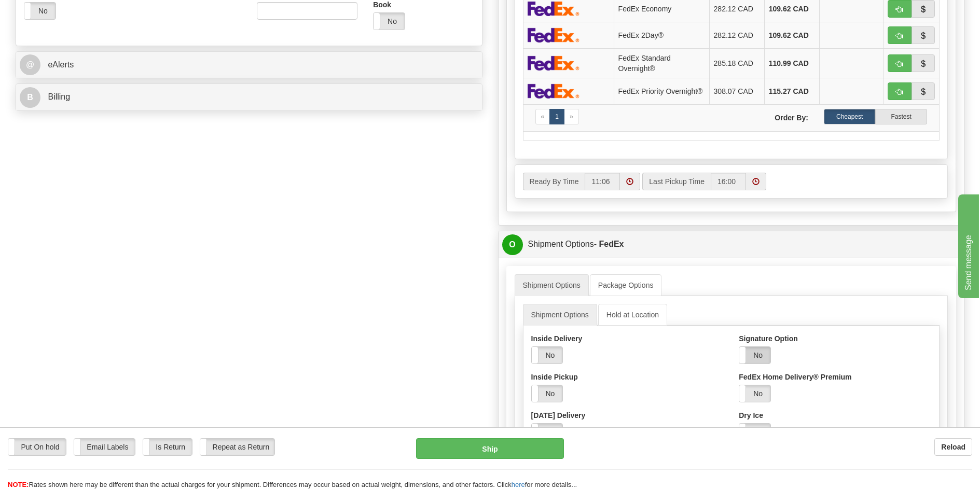
click at [766, 356] on label "No" at bounding box center [754, 355] width 31 height 17
click at [772, 394] on select "Adult Direct Indirect No Signature Required Service Default" at bounding box center [783, 394] width 88 height 18
select select "2"
click at [739, 388] on select "Adult Direct Indirect No Signature Required Service Default" at bounding box center [783, 394] width 88 height 18
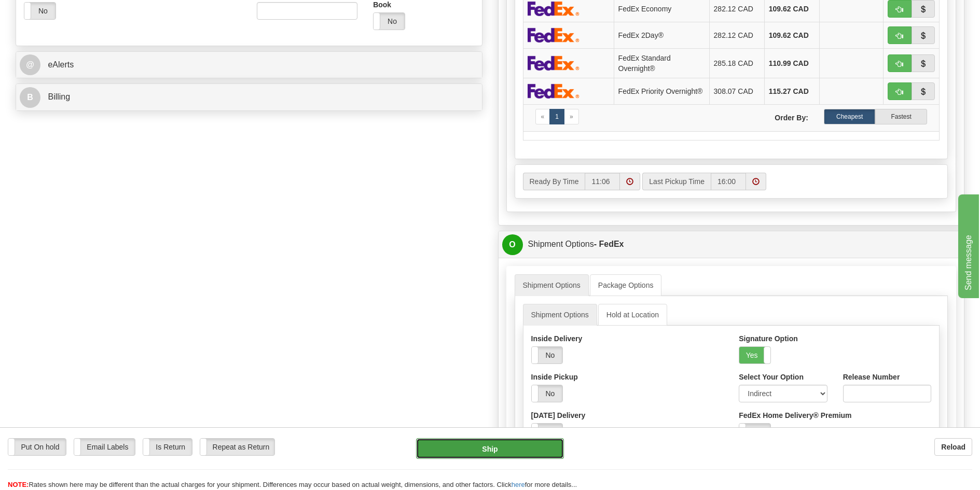
click at [510, 451] on button "Ship" at bounding box center [490, 448] width 148 height 21
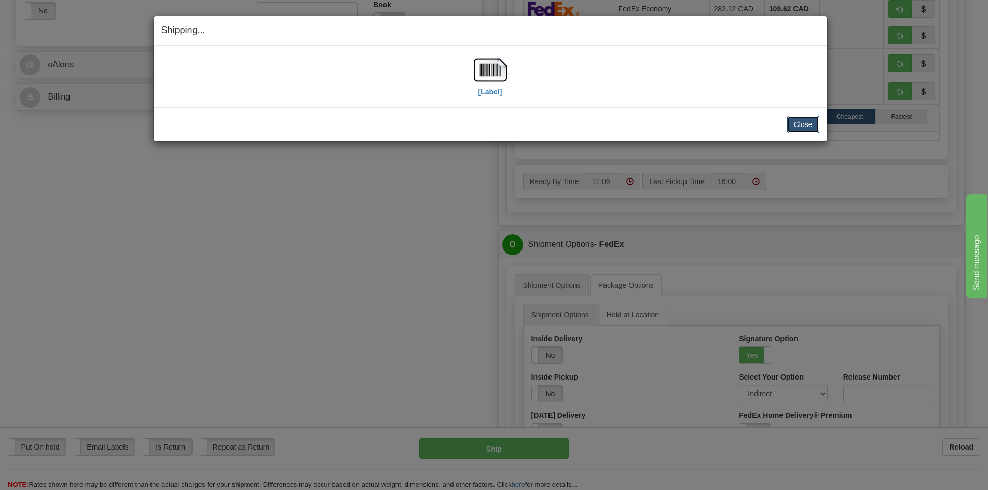
click at [799, 123] on button "Close" at bounding box center [803, 125] width 32 height 18
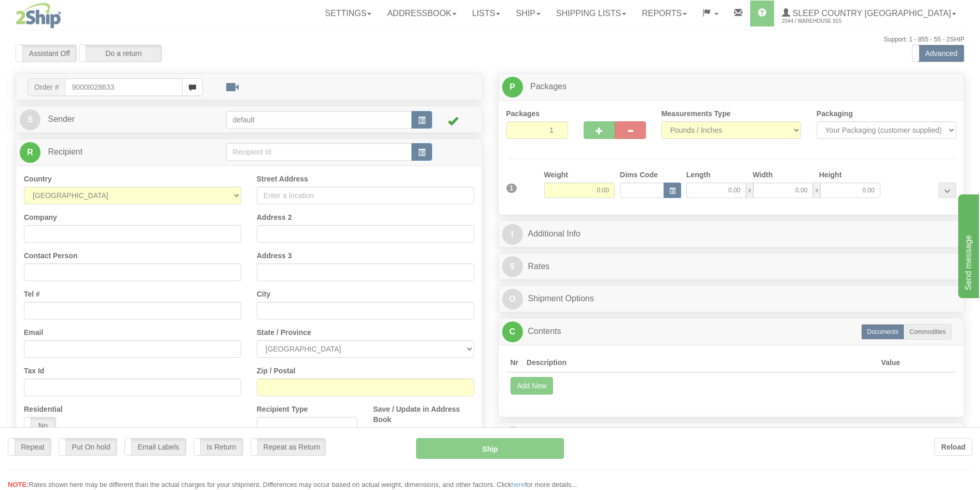
type input "9000I028633"
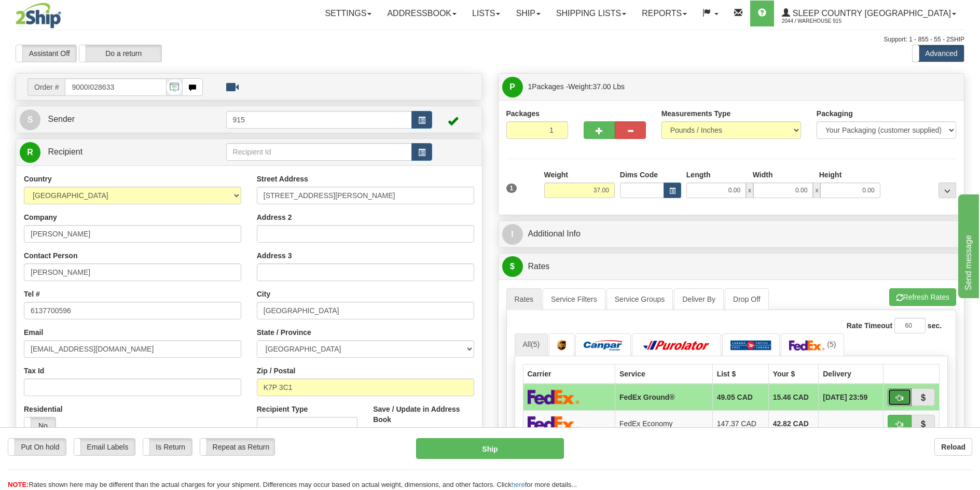
click at [900, 391] on button "button" at bounding box center [900, 398] width 24 height 18
type input "92"
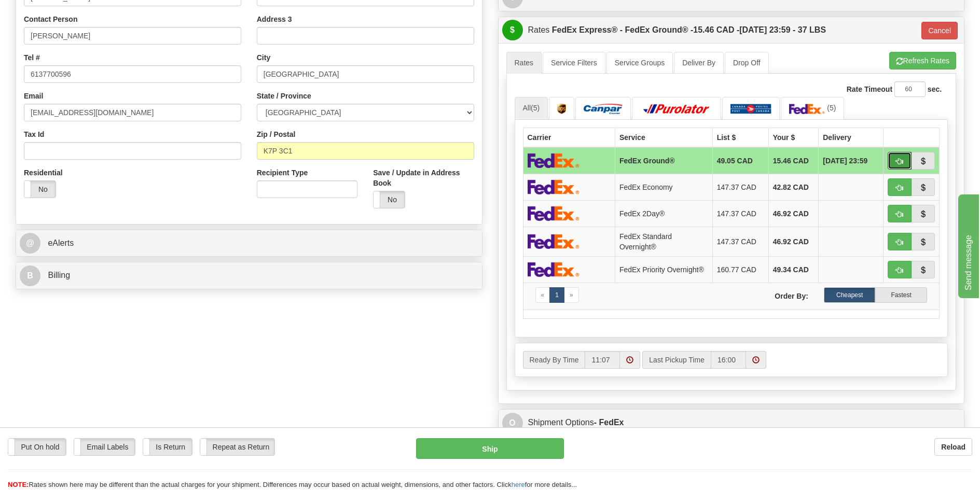
scroll to position [259, 0]
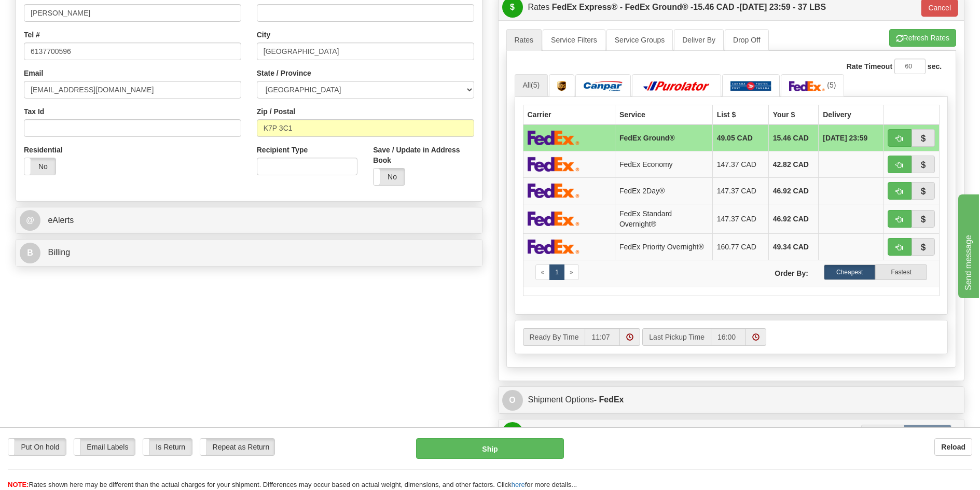
click at [594, 387] on div "P Packages 1 Packages - Weight: 37.00 Lbs Shipment Level Shipm. Package Level P…" at bounding box center [731, 198] width 483 height 769
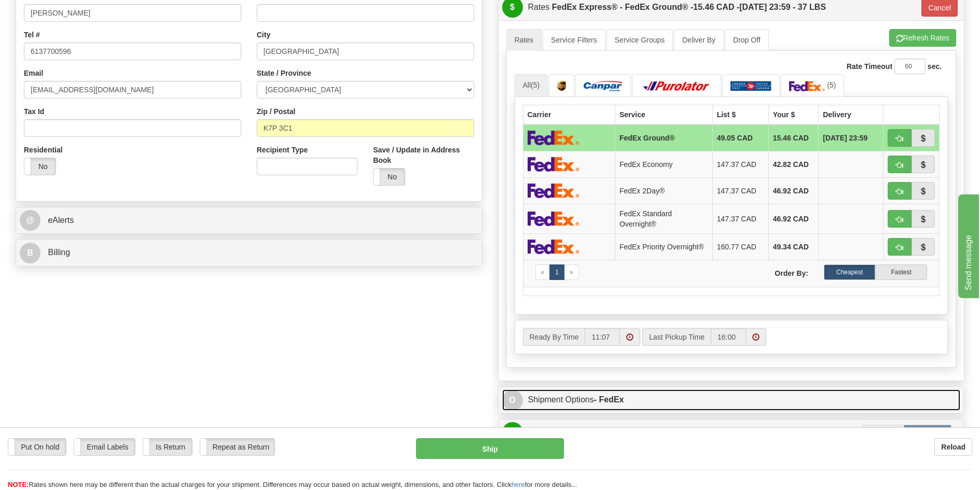
click at [595, 395] on link "O Shipment Options - FedEx" at bounding box center [731, 400] width 459 height 21
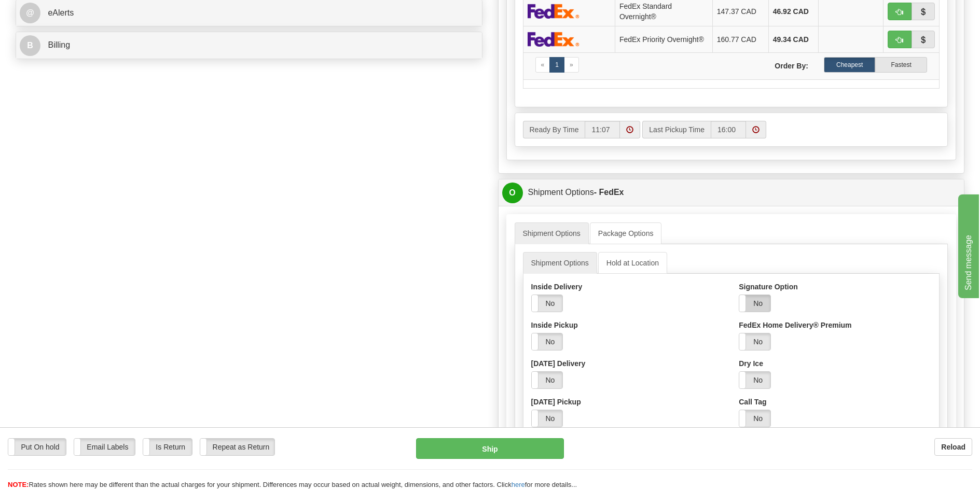
click at [768, 307] on label "No" at bounding box center [754, 303] width 31 height 17
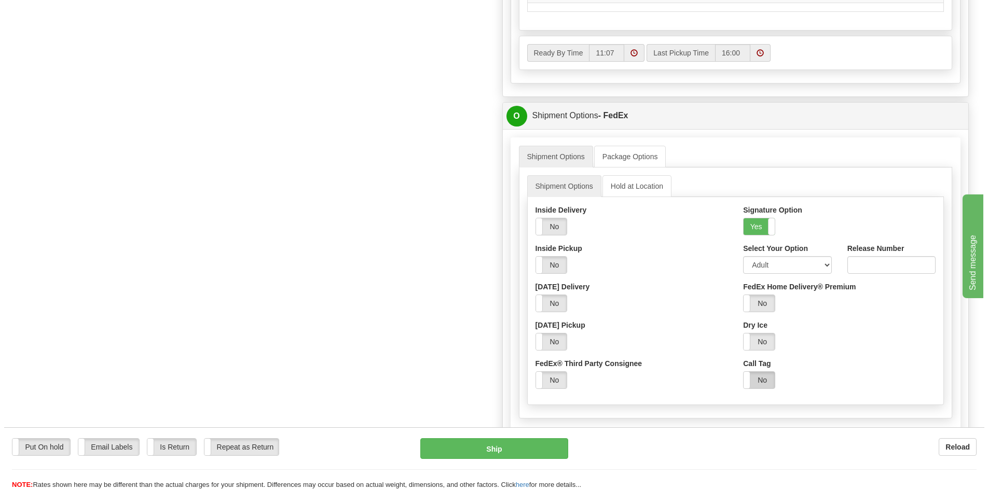
scroll to position [623, 0]
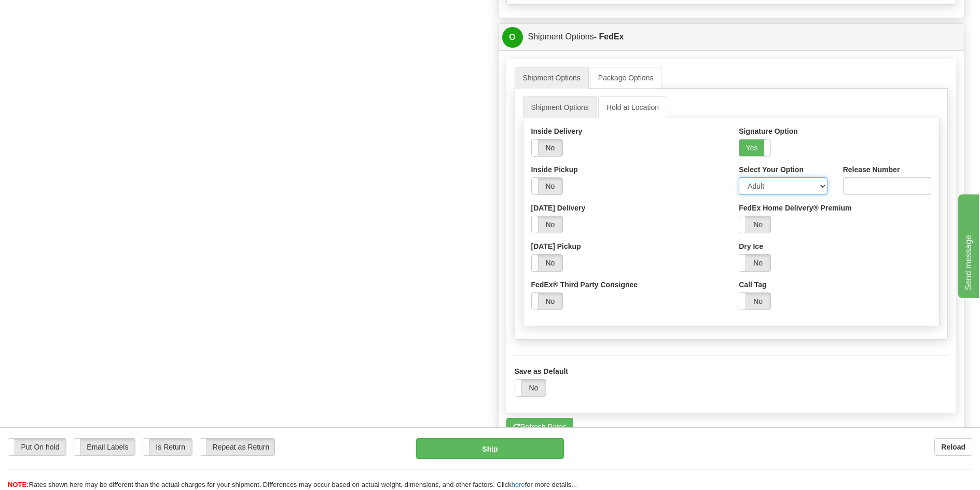
click at [800, 185] on select "Adult Direct Indirect No Signature Required Service Default" at bounding box center [783, 186] width 88 height 18
select select "2"
click at [739, 180] on select "Adult Direct Indirect No Signature Required Service Default" at bounding box center [783, 186] width 88 height 18
click at [560, 447] on button "Ship" at bounding box center [490, 448] width 148 height 21
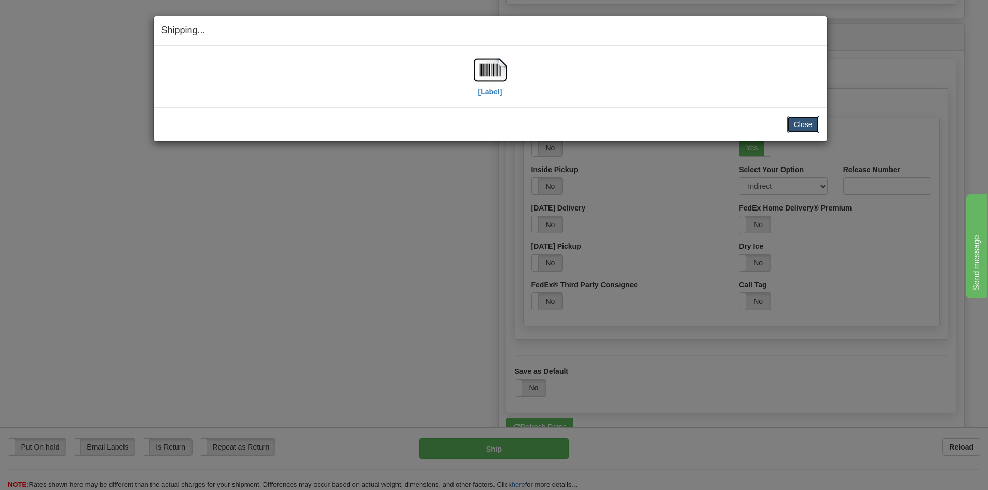
click at [801, 129] on button "Close" at bounding box center [803, 125] width 32 height 18
click at [799, 126] on button "Close" at bounding box center [803, 125] width 32 height 18
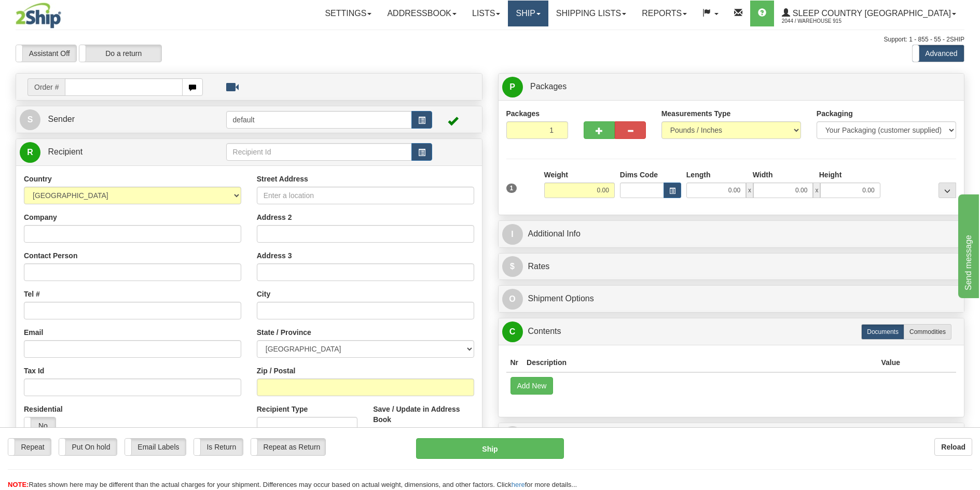
click at [541, 13] on span at bounding box center [539, 14] width 4 height 2
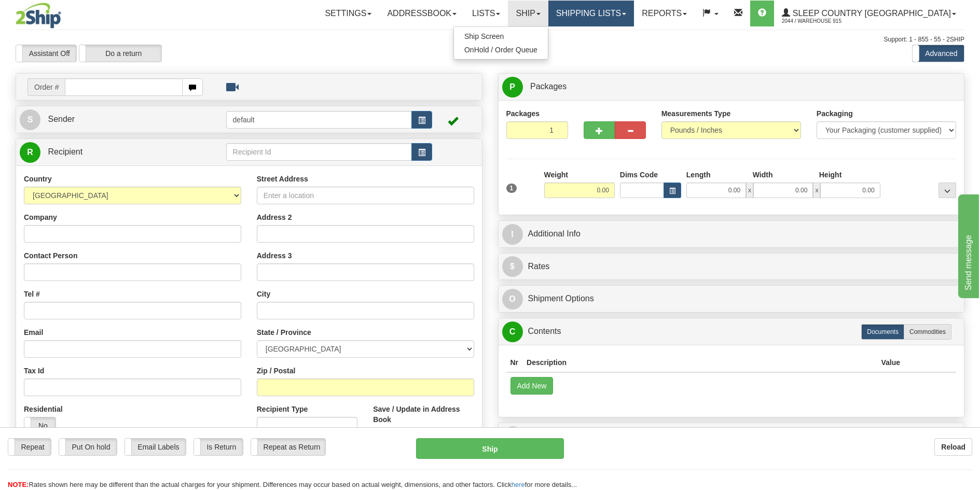
click at [634, 11] on link "Shipping lists" at bounding box center [591, 14] width 86 height 26
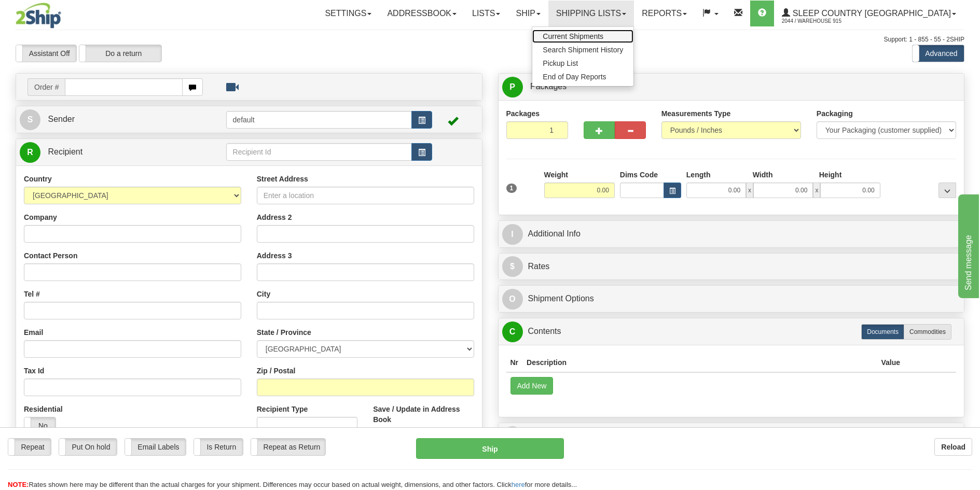
click at [603, 34] on span "Current Shipments" at bounding box center [573, 36] width 61 height 8
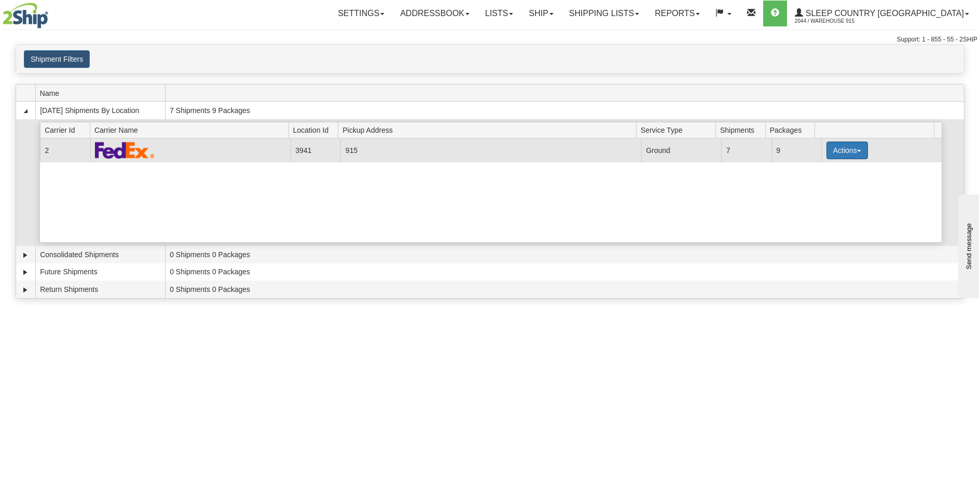
click at [854, 148] on button "Actions" at bounding box center [848, 151] width 42 height 18
click at [823, 225] on link "Print" at bounding box center [826, 223] width 83 height 13
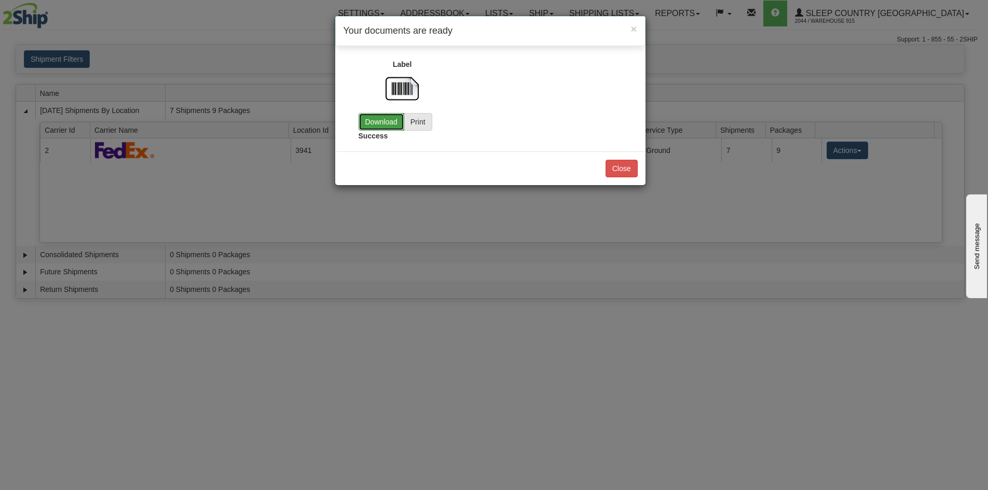
click at [381, 125] on link "Download" at bounding box center [382, 122] width 46 height 18
click at [623, 164] on button "Close" at bounding box center [622, 169] width 32 height 18
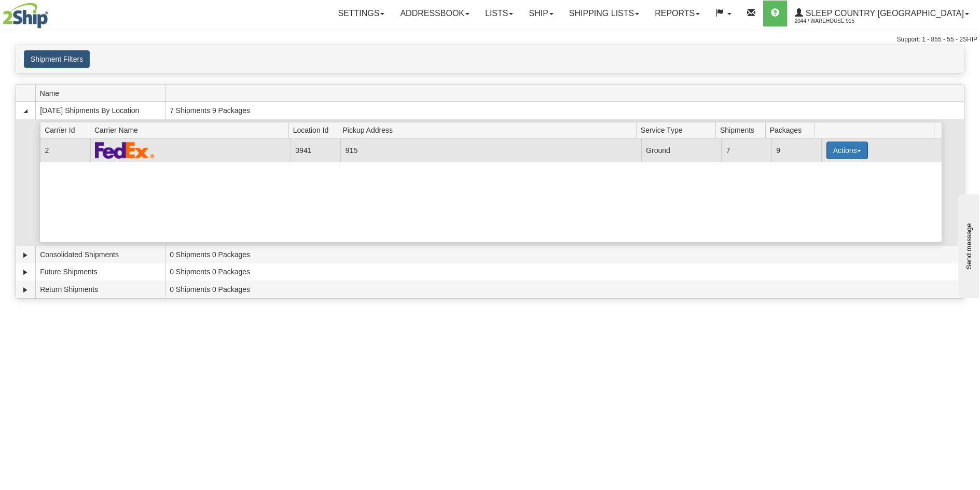
click at [857, 152] on span "button" at bounding box center [859, 151] width 4 height 2
click at [823, 184] on link "Close" at bounding box center [826, 183] width 83 height 13
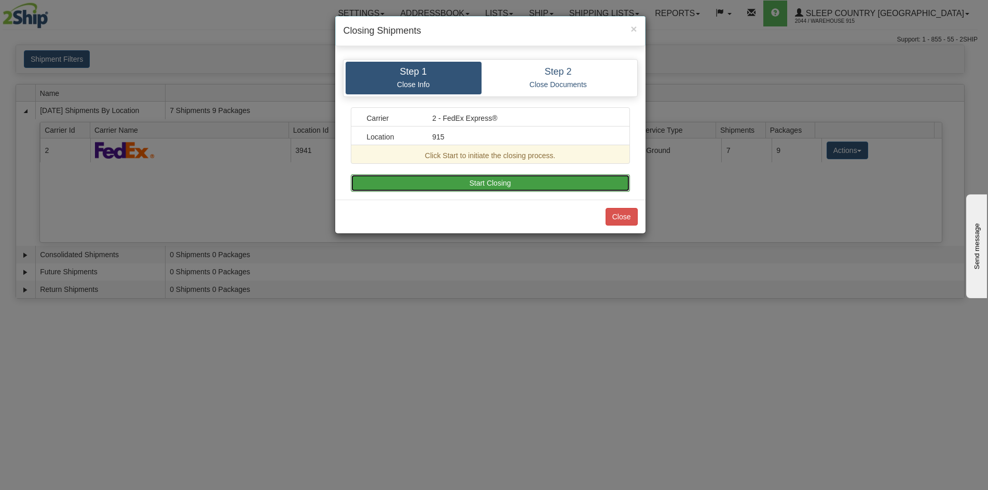
click at [474, 182] on button "Start Closing" at bounding box center [490, 183] width 279 height 18
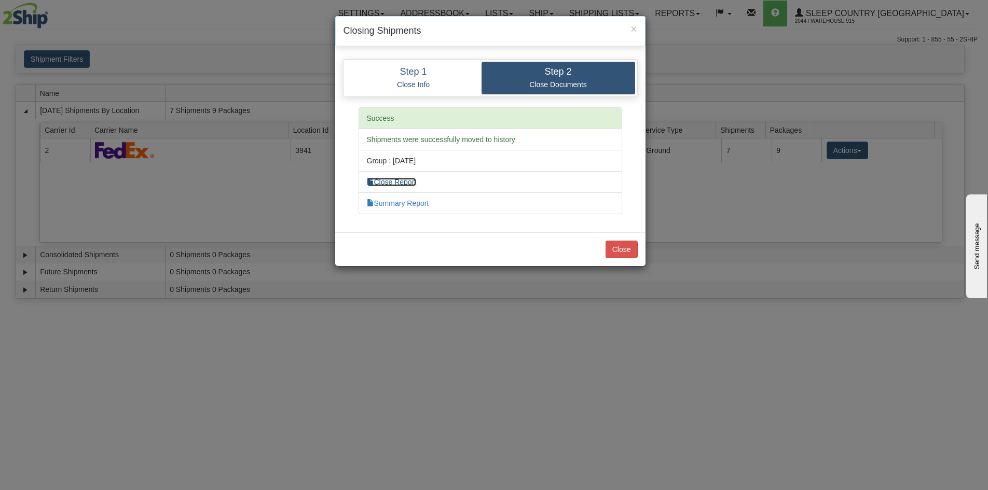
click at [415, 182] on link "Close Report" at bounding box center [392, 182] width 50 height 8
click at [621, 254] on button "Close" at bounding box center [622, 250] width 32 height 18
